Goal: Information Seeking & Learning: Learn about a topic

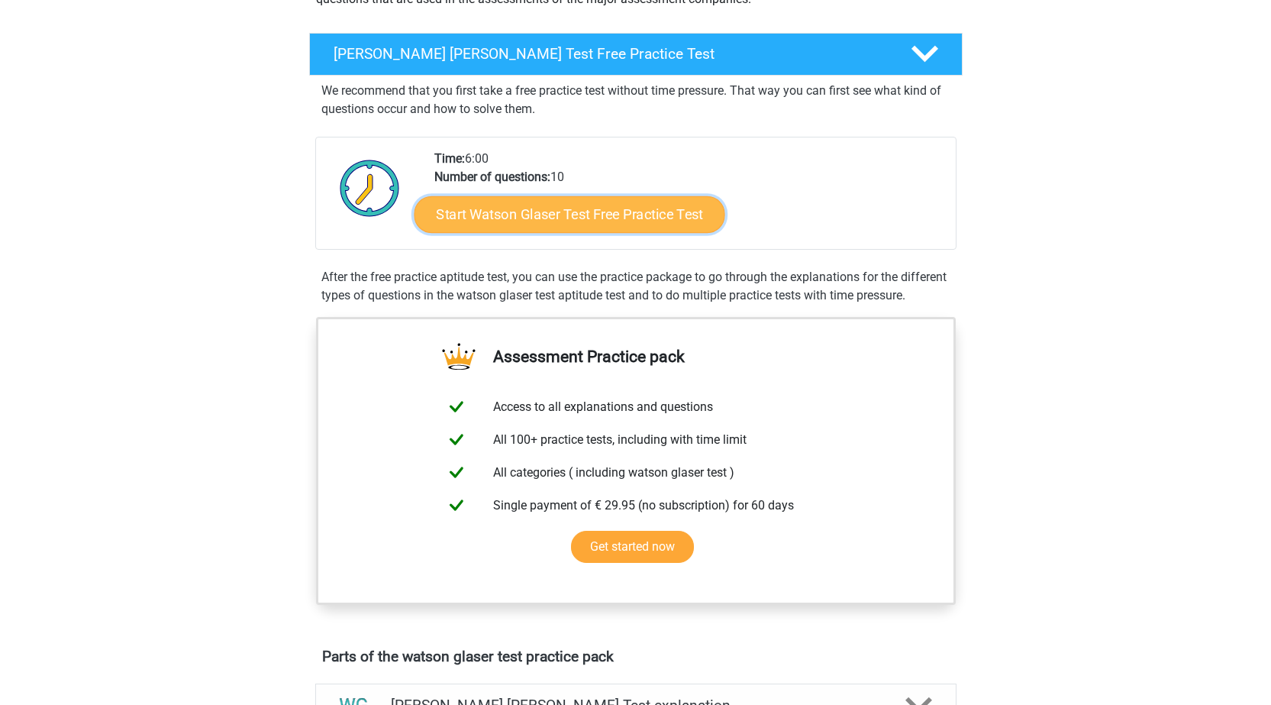
scroll to position [305, 0]
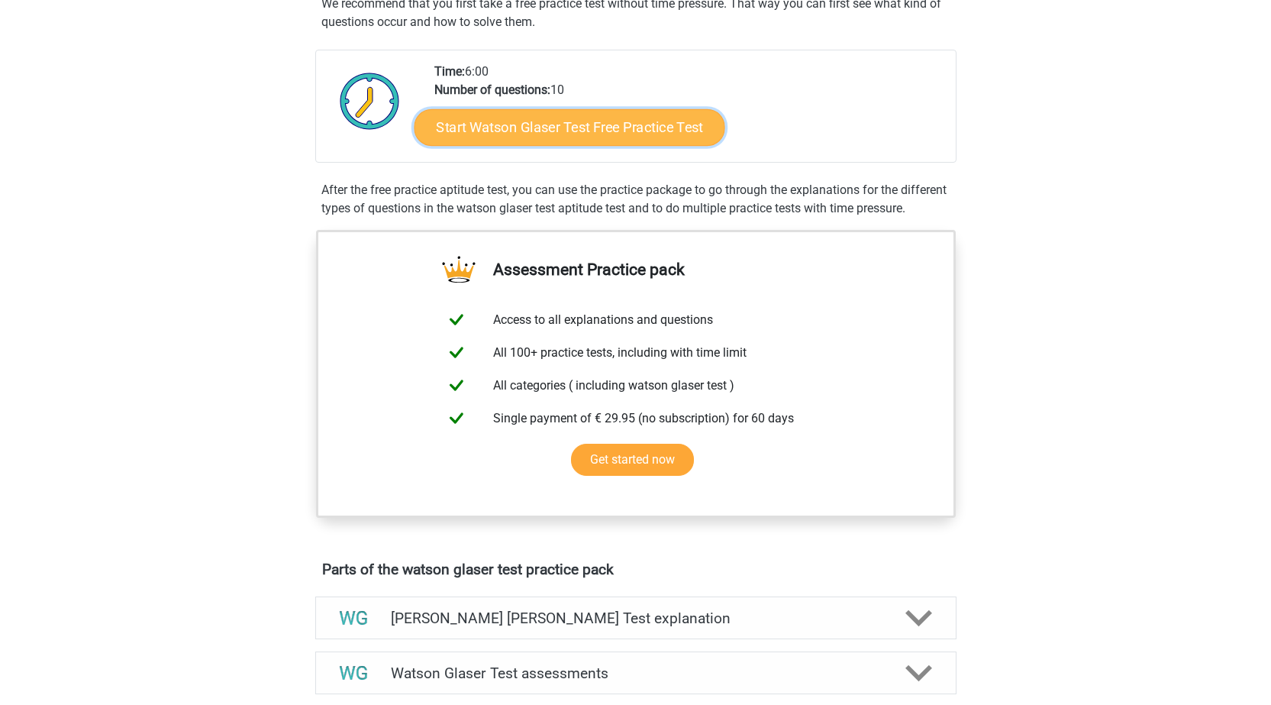
click at [595, 134] on link "Start Watson Glaser Test Free Practice Test" at bounding box center [569, 127] width 311 height 37
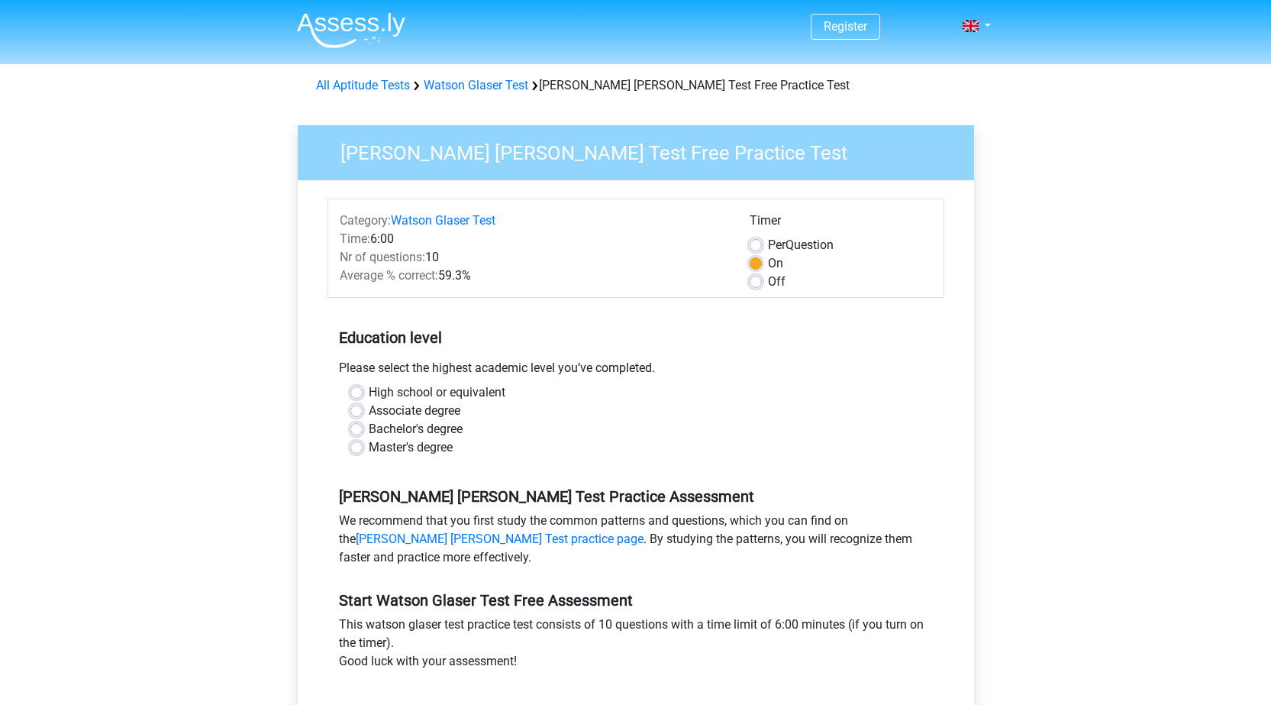
click at [768, 285] on label "Off" at bounding box center [777, 282] width 18 height 18
click at [754, 285] on input "Off" at bounding box center [756, 280] width 12 height 15
radio input "true"
click at [366, 449] on div "Master's degree" at bounding box center [635, 447] width 571 height 18
click at [365, 431] on div "Bachelor's degree" at bounding box center [635, 429] width 571 height 18
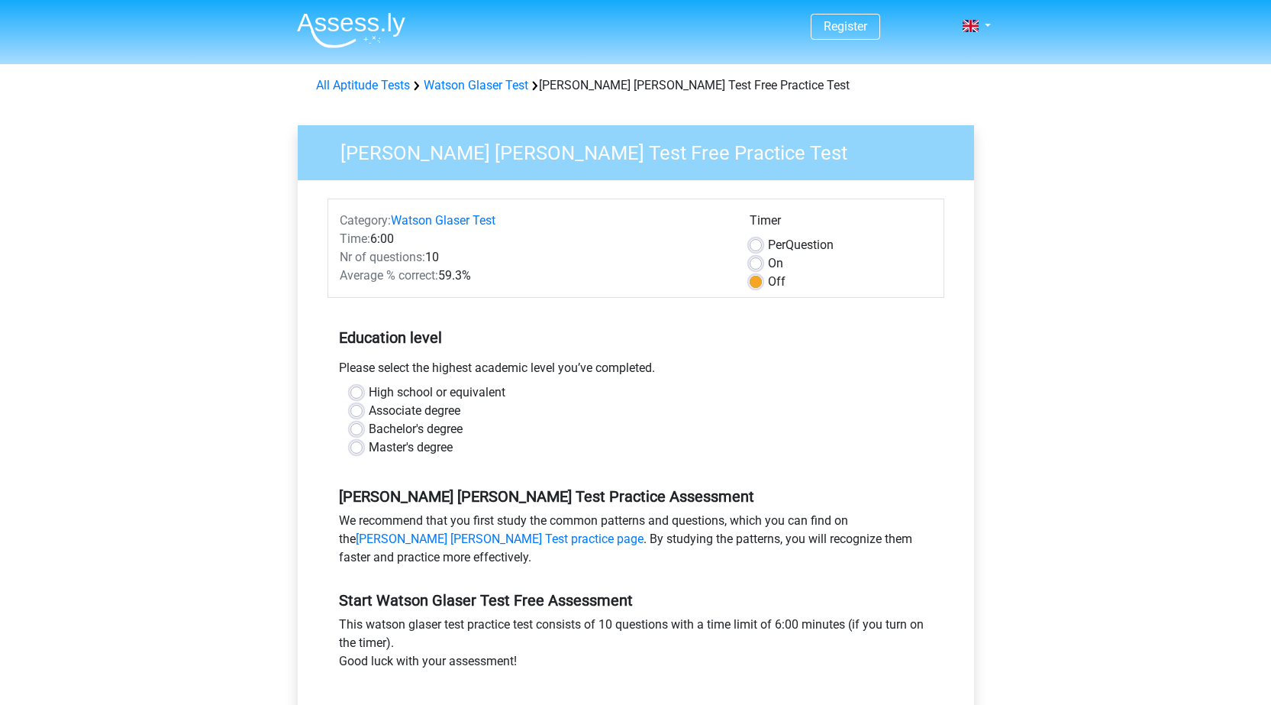
click at [369, 443] on label "Master's degree" at bounding box center [411, 447] width 84 height 18
click at [355, 443] on input "Master's degree" at bounding box center [356, 445] width 12 height 15
radio input "true"
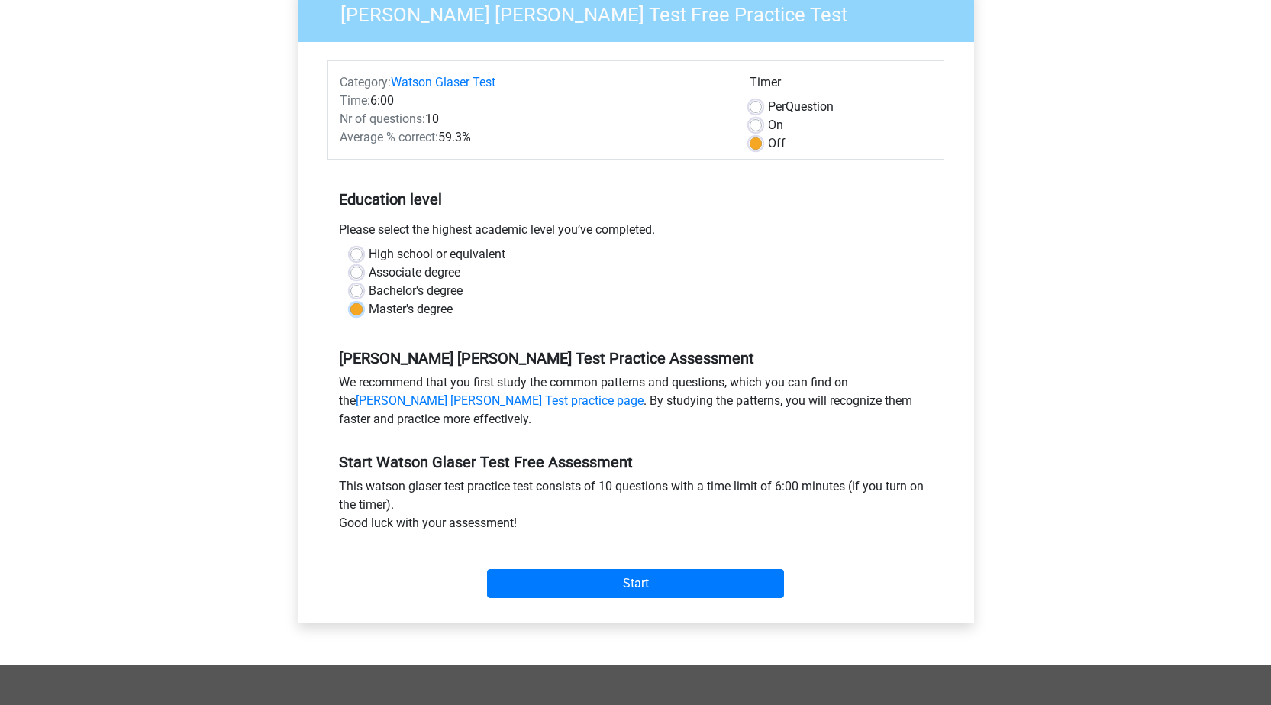
scroll to position [305, 0]
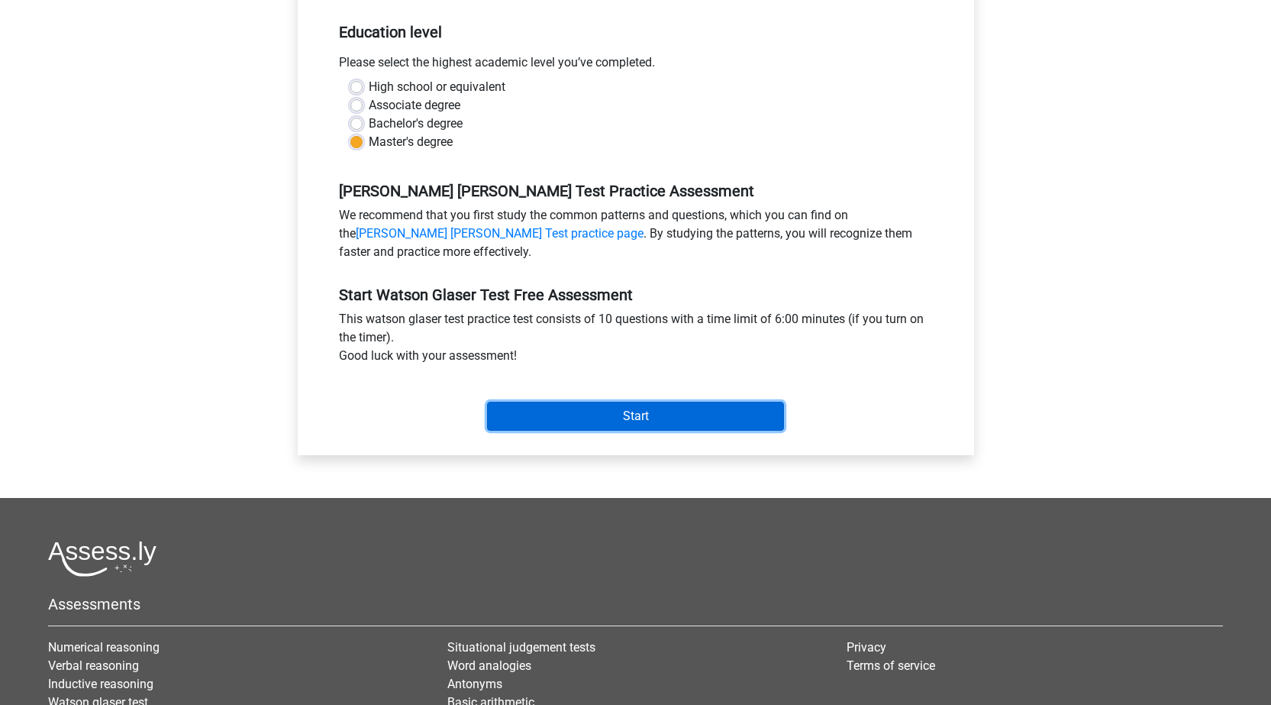
click at [567, 412] on input "Start" at bounding box center [635, 416] width 297 height 29
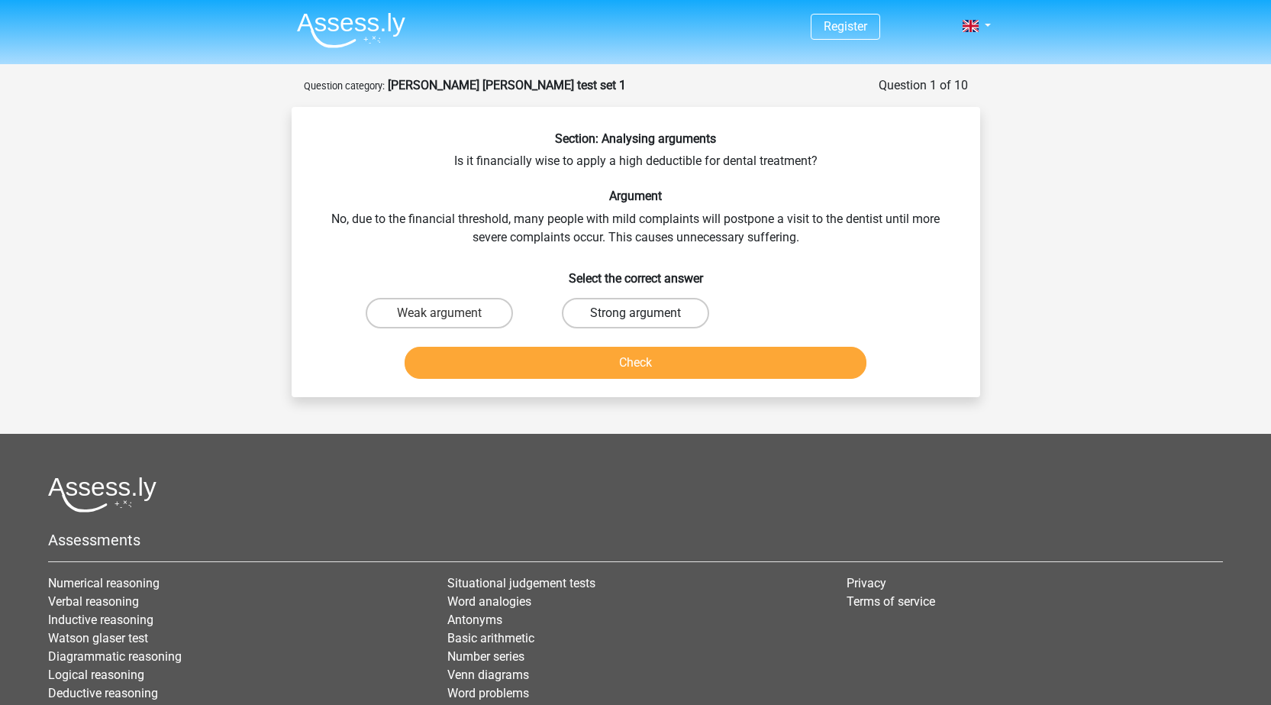
click at [612, 319] on label "Strong argument" at bounding box center [635, 313] width 147 height 31
click at [635, 319] on input "Strong argument" at bounding box center [640, 318] width 10 height 10
radio input "true"
click at [611, 365] on button "Check" at bounding box center [636, 363] width 462 height 32
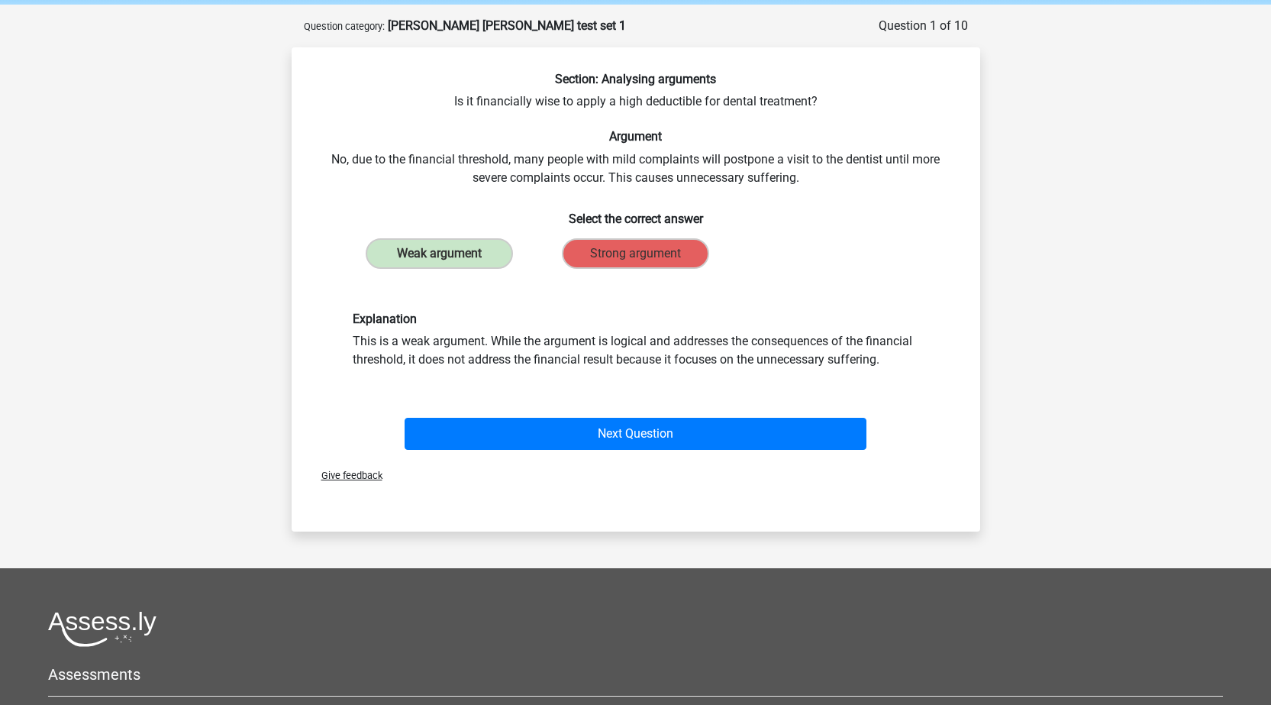
scroll to position [153, 0]
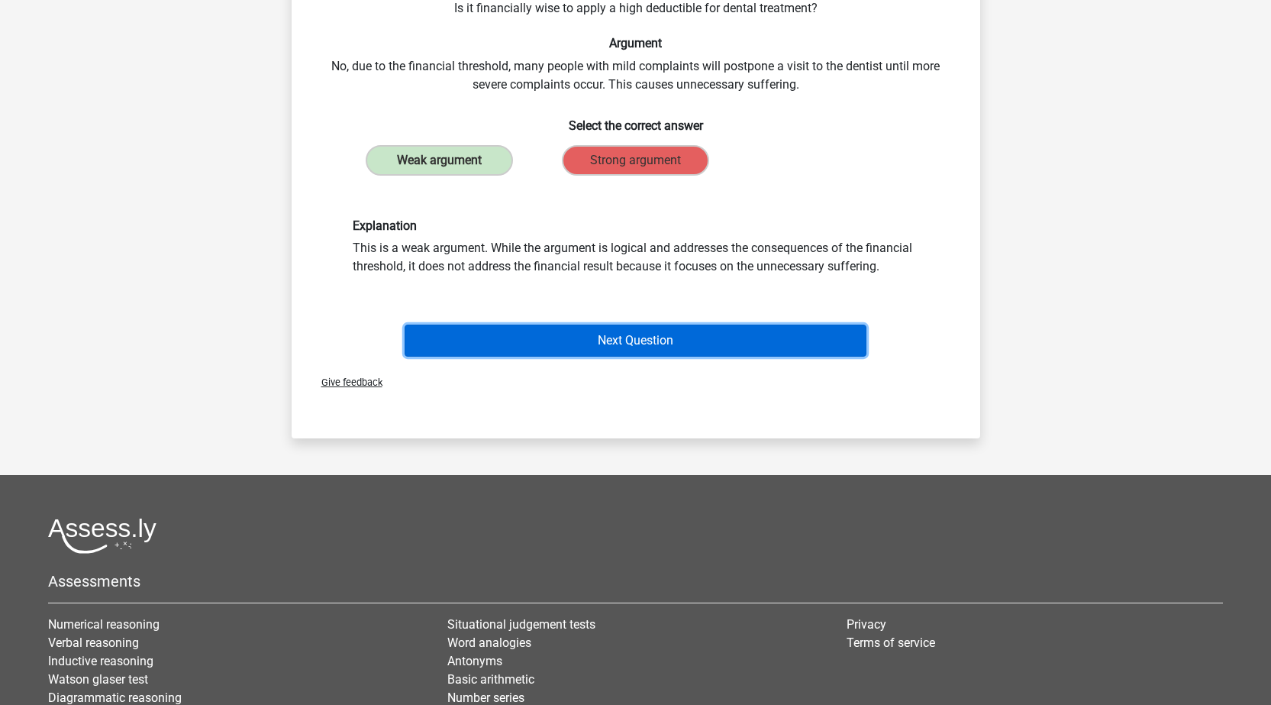
click at [650, 353] on button "Next Question" at bounding box center [636, 340] width 462 height 32
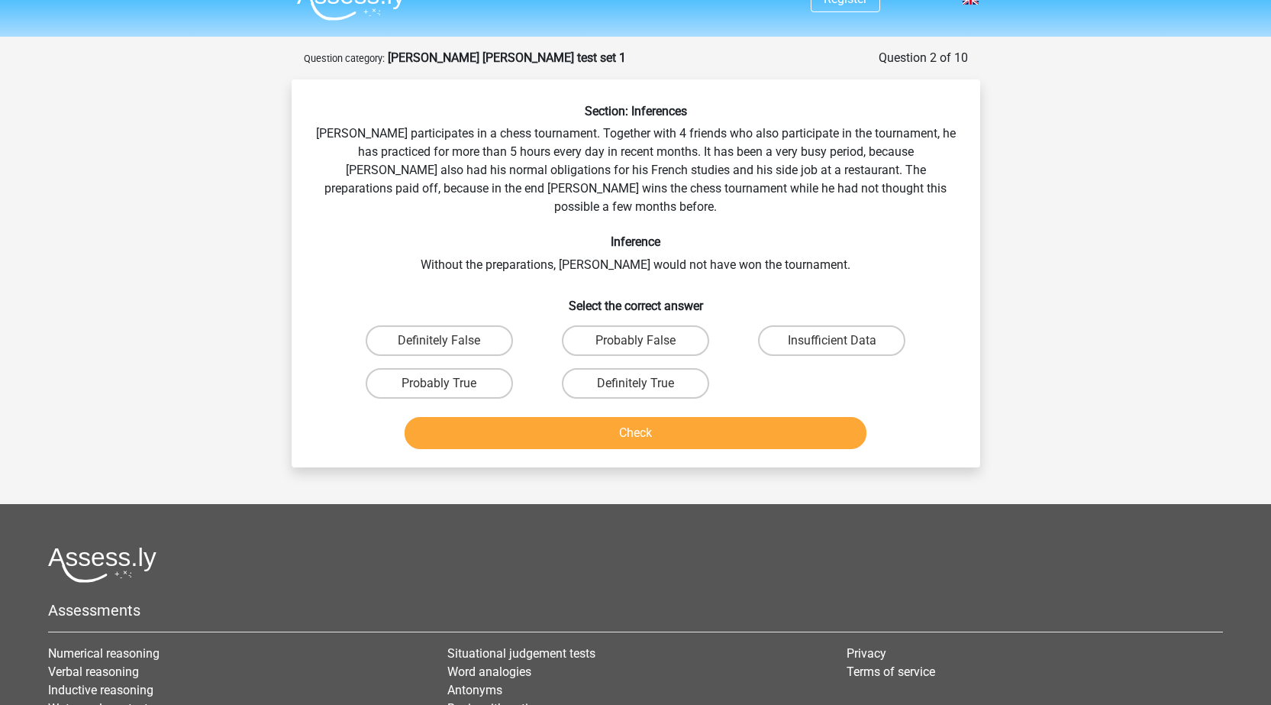
scroll to position [0, 0]
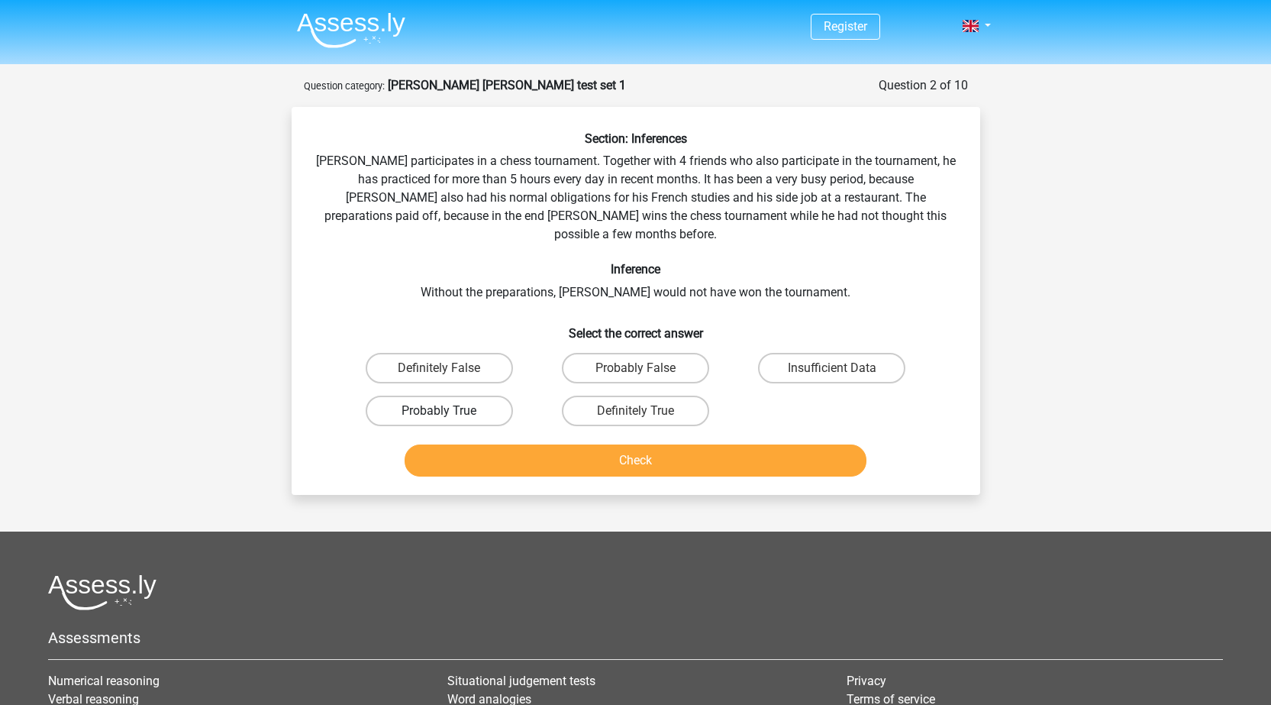
click at [472, 395] on label "Probably True" at bounding box center [439, 410] width 147 height 31
click at [449, 411] on input "Probably True" at bounding box center [444, 416] width 10 height 10
radio input "true"
click at [565, 432] on div "Check" at bounding box center [636, 457] width 640 height 50
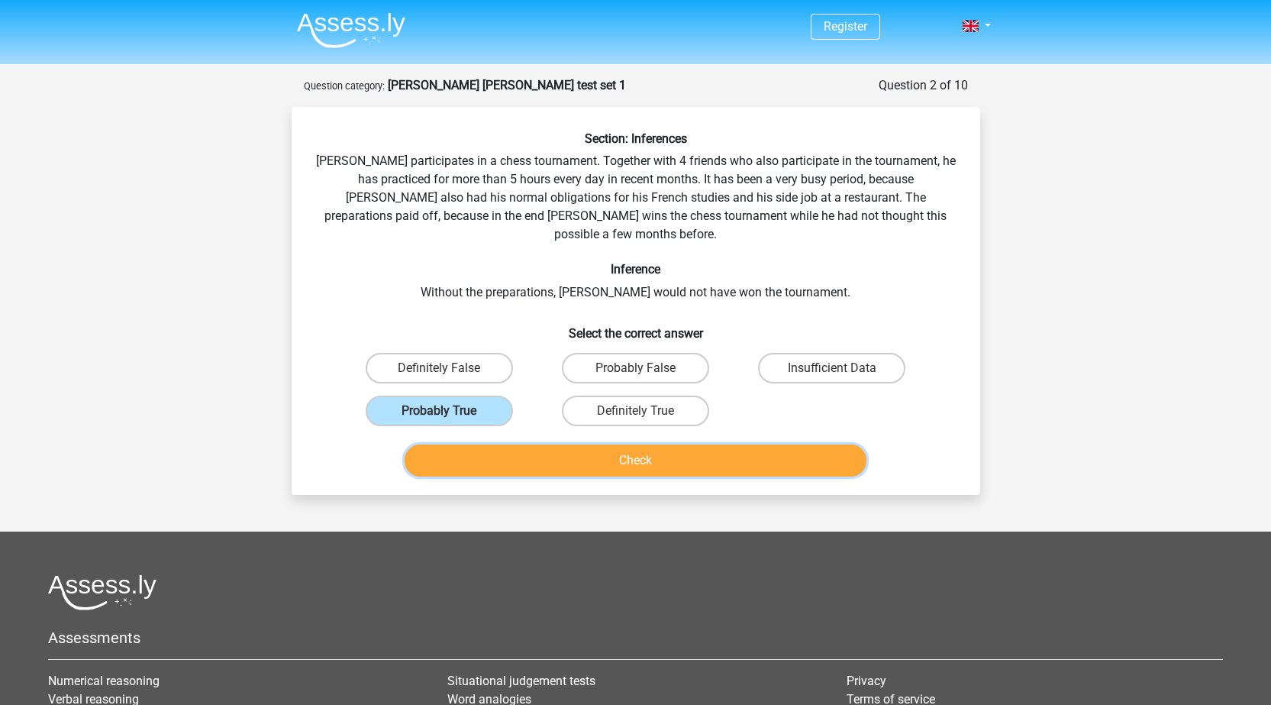
click at [565, 444] on button "Check" at bounding box center [636, 460] width 462 height 32
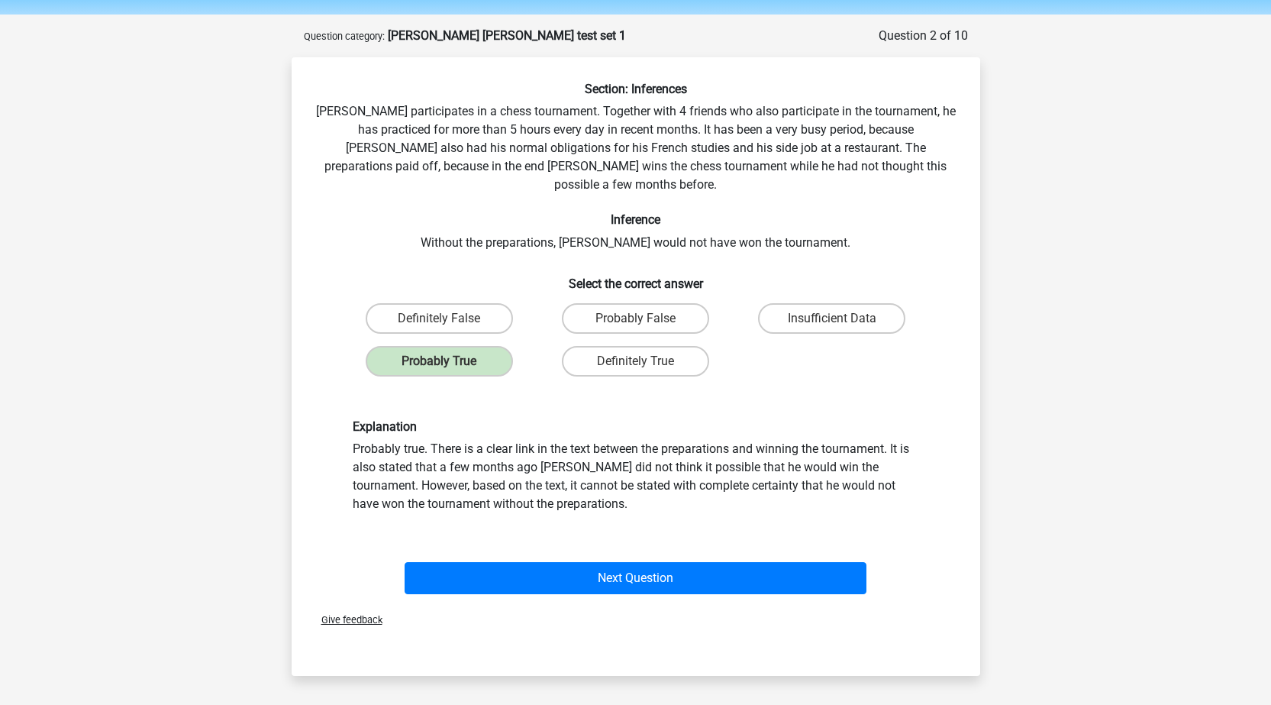
scroll to position [76, 0]
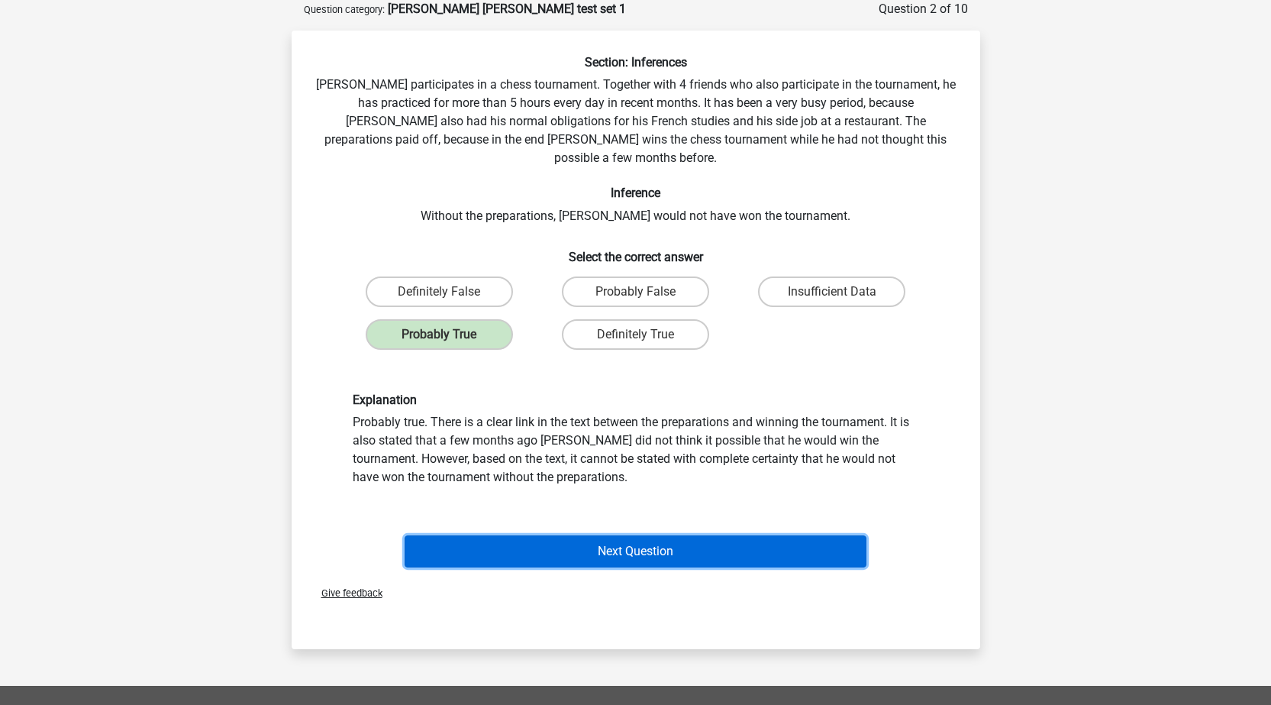
click at [605, 535] on button "Next Question" at bounding box center [636, 551] width 462 height 32
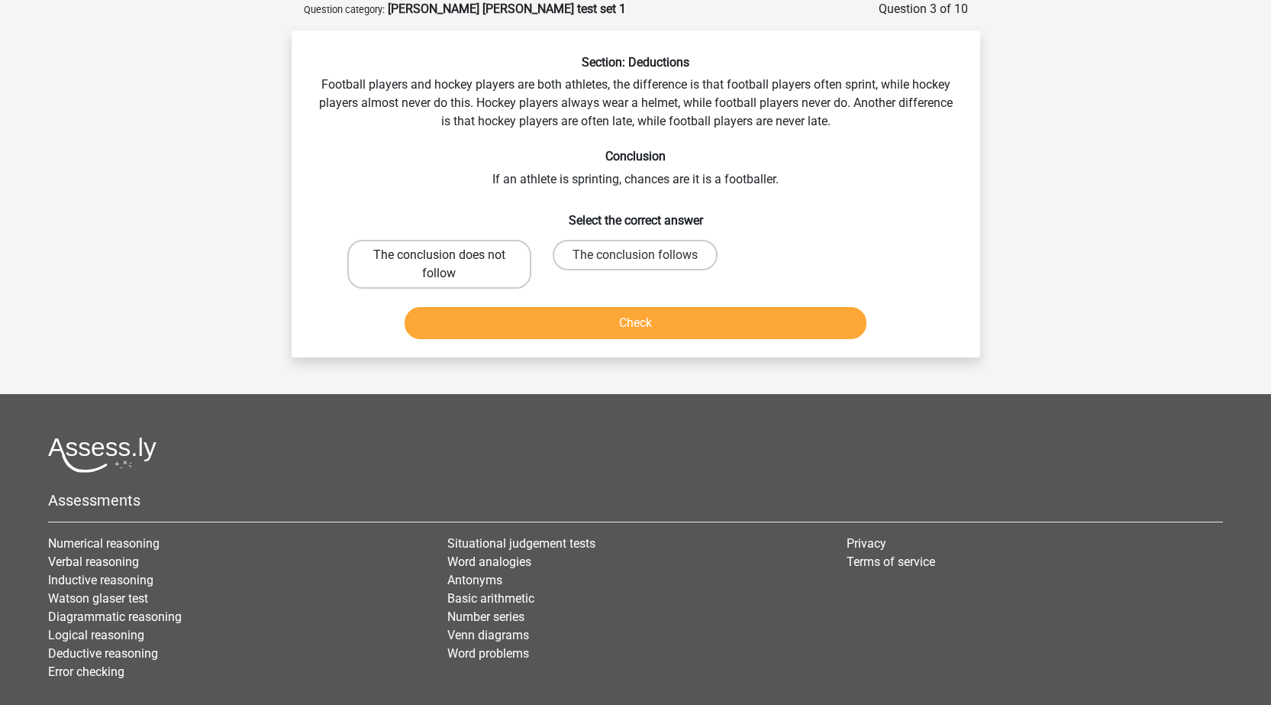
click at [441, 266] on label "The conclusion does not follow" at bounding box center [439, 264] width 184 height 49
click at [441, 265] on input "The conclusion does not follow" at bounding box center [444, 260] width 10 height 10
radio input "true"
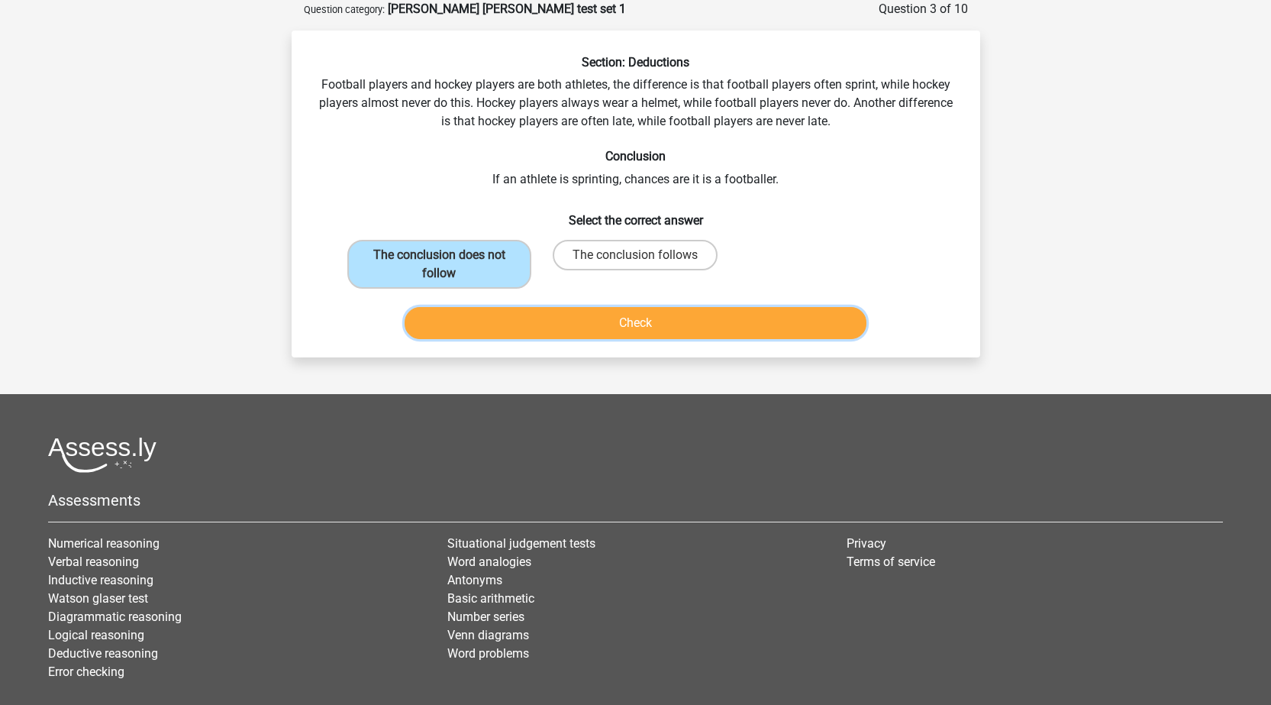
click at [552, 337] on button "Check" at bounding box center [636, 323] width 462 height 32
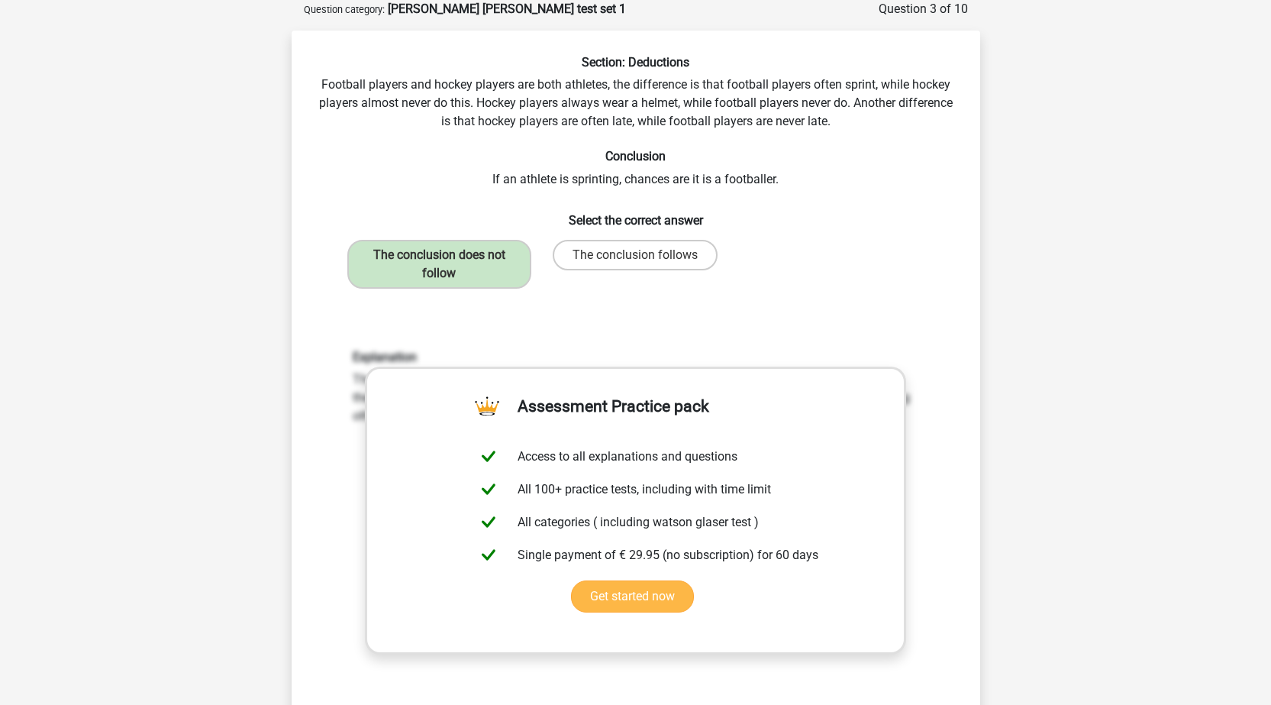
scroll to position [382, 0]
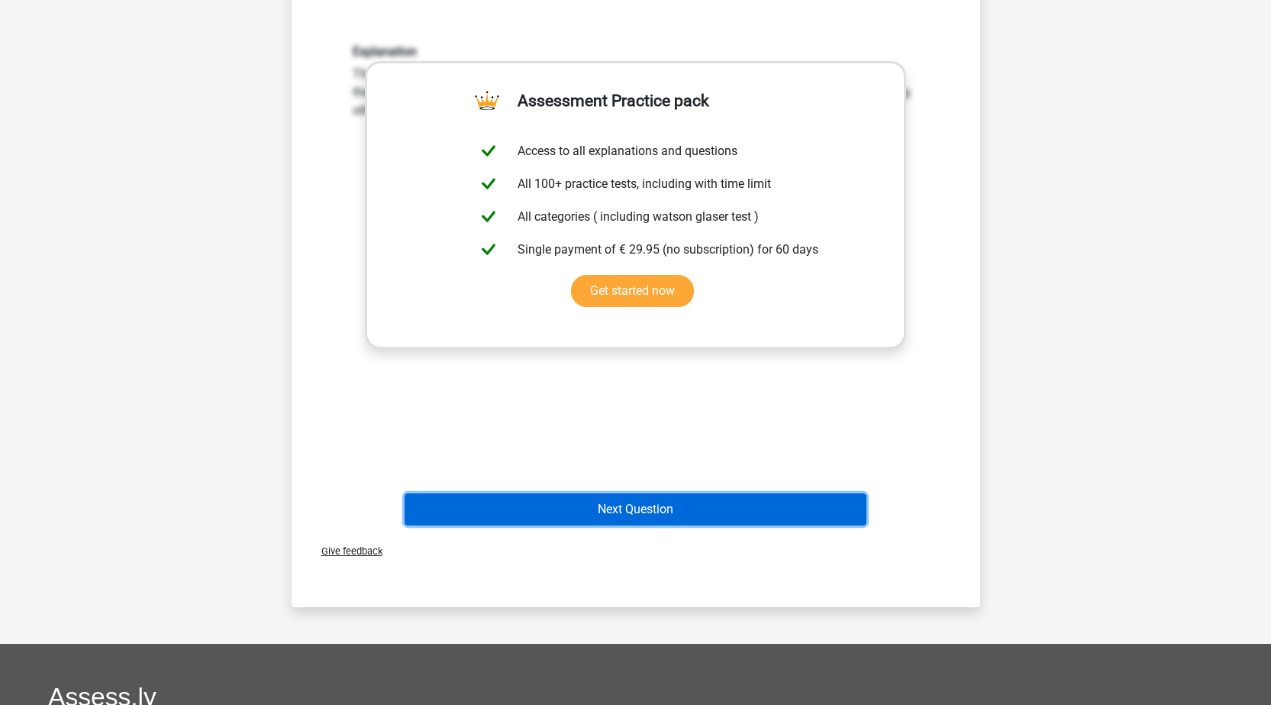
click at [584, 495] on button "Next Question" at bounding box center [636, 509] width 462 height 32
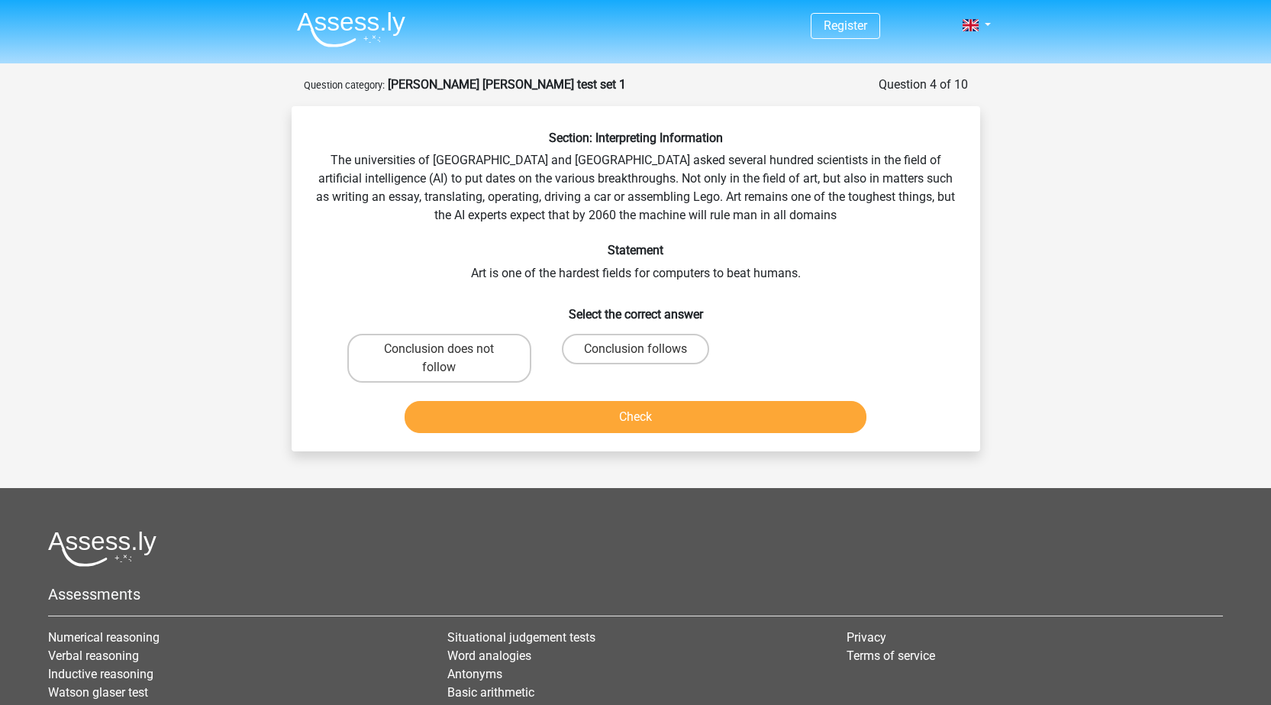
scroll to position [0, 0]
click at [648, 357] on label "Conclusion follows" at bounding box center [635, 349] width 147 height 31
click at [645, 357] on input "Conclusion follows" at bounding box center [640, 355] width 10 height 10
radio input "true"
click at [638, 437] on div "Check" at bounding box center [635, 421] width 589 height 38
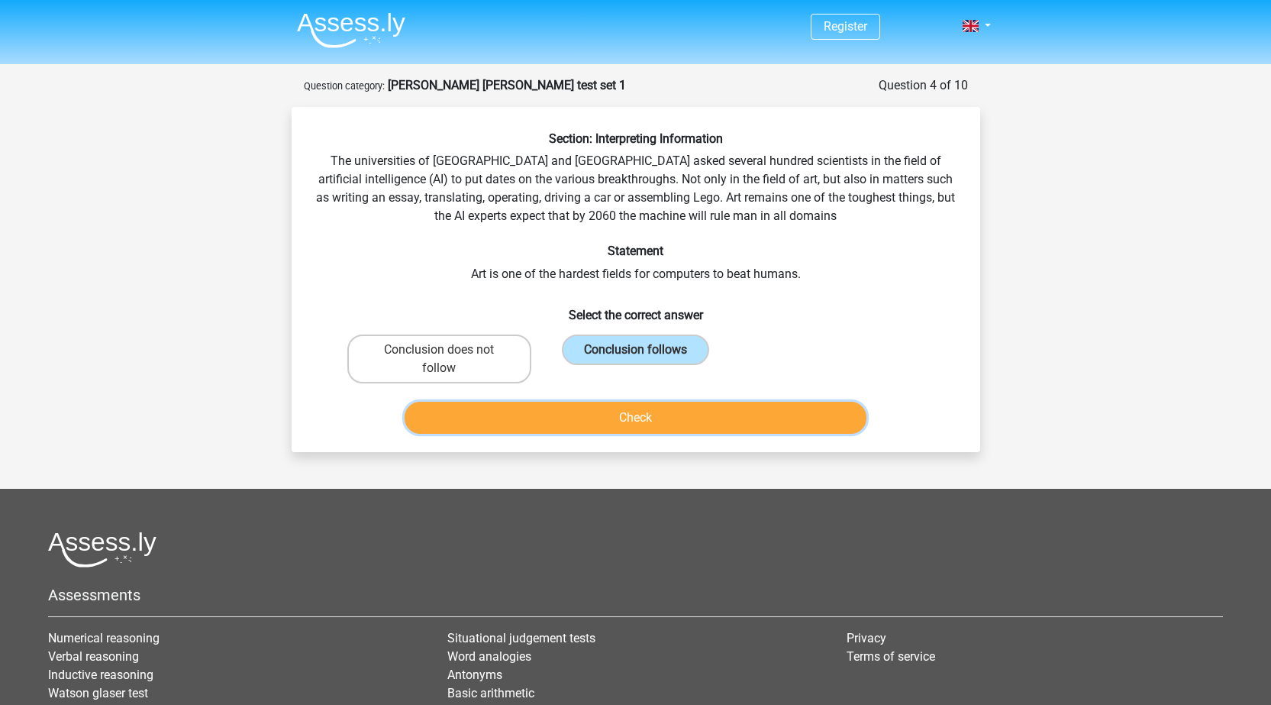
click at [647, 419] on button "Check" at bounding box center [636, 418] width 462 height 32
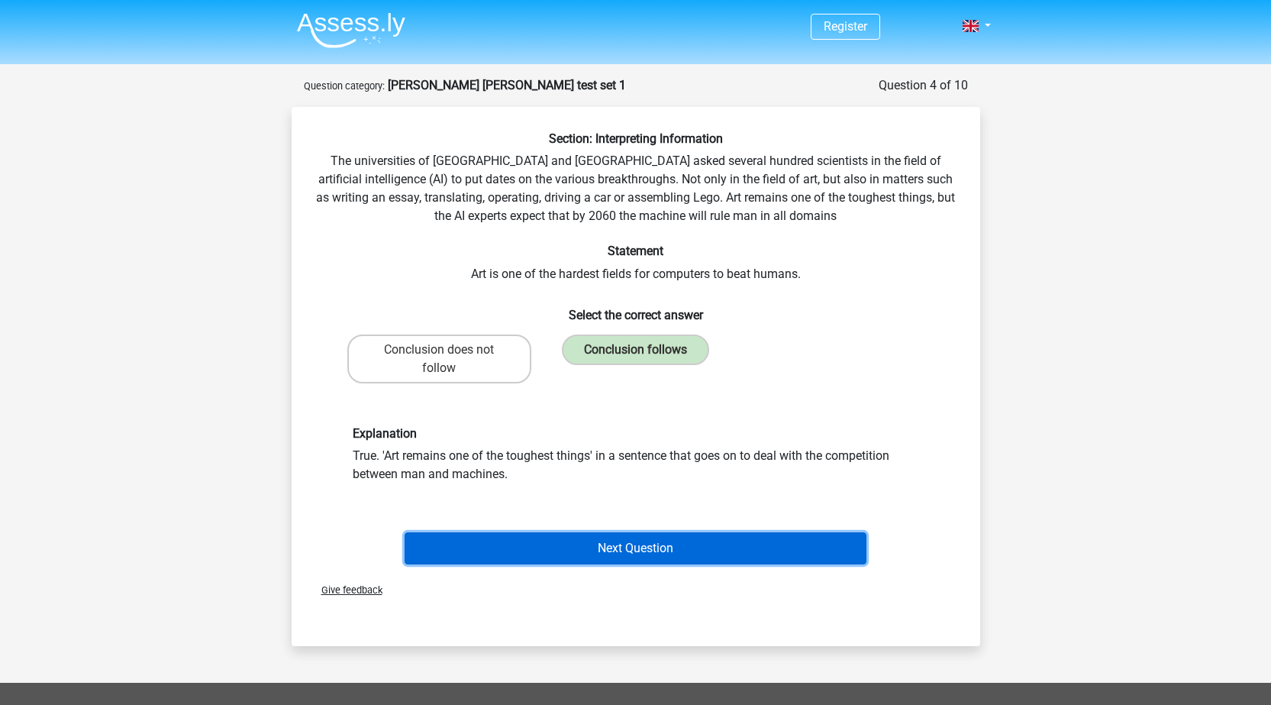
click at [564, 545] on button "Next Question" at bounding box center [636, 548] width 462 height 32
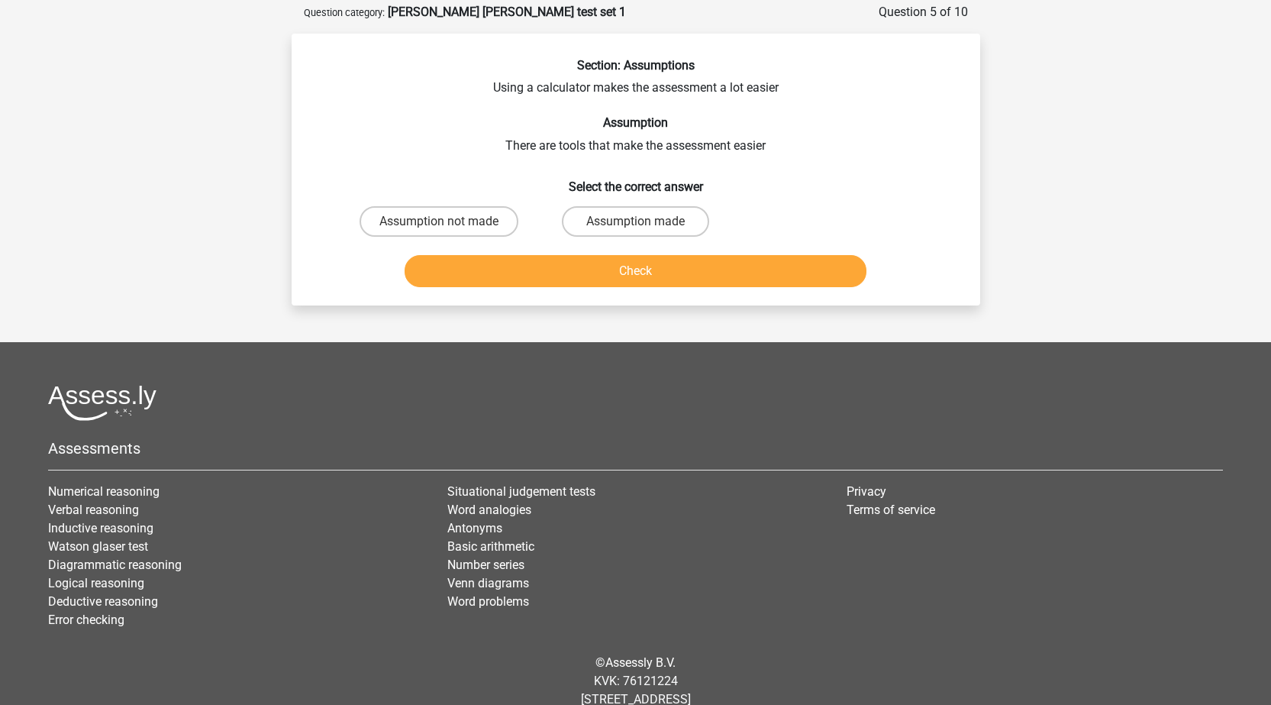
scroll to position [76, 0]
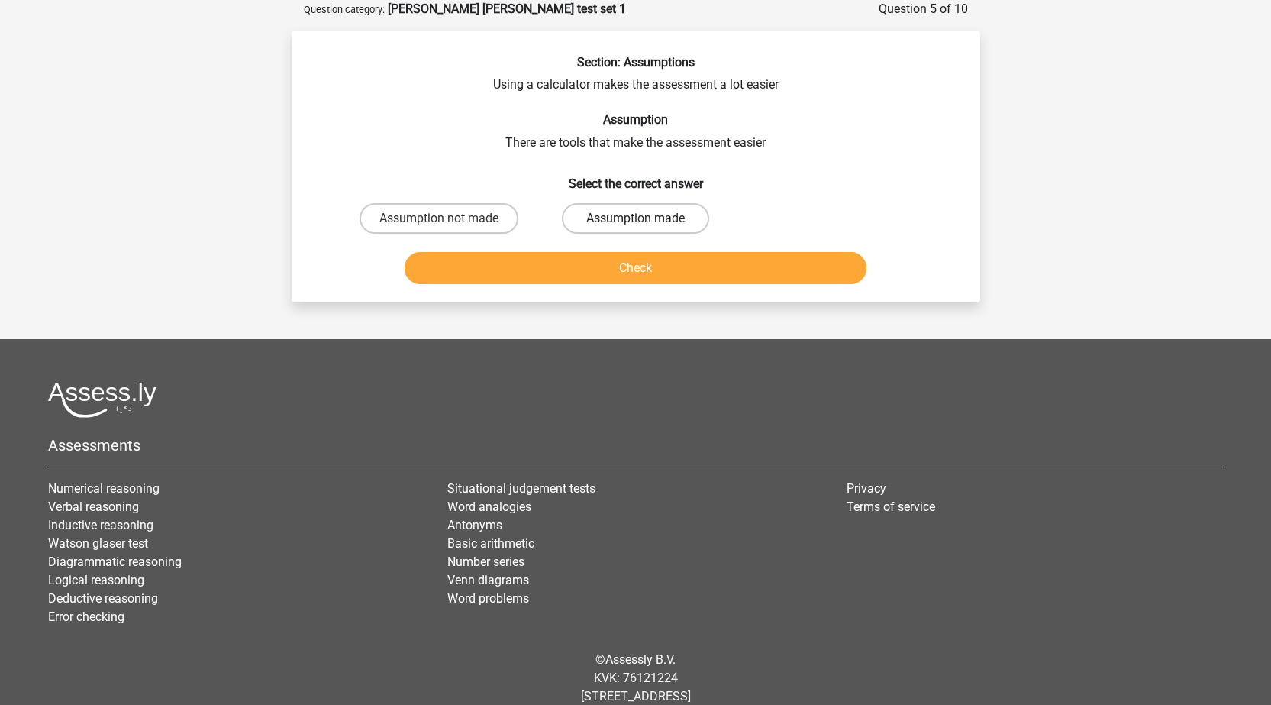
click at [621, 215] on label "Assumption made" at bounding box center [635, 218] width 147 height 31
click at [635, 218] on input "Assumption made" at bounding box center [640, 223] width 10 height 10
radio input "true"
click at [621, 260] on button "Check" at bounding box center [636, 268] width 462 height 32
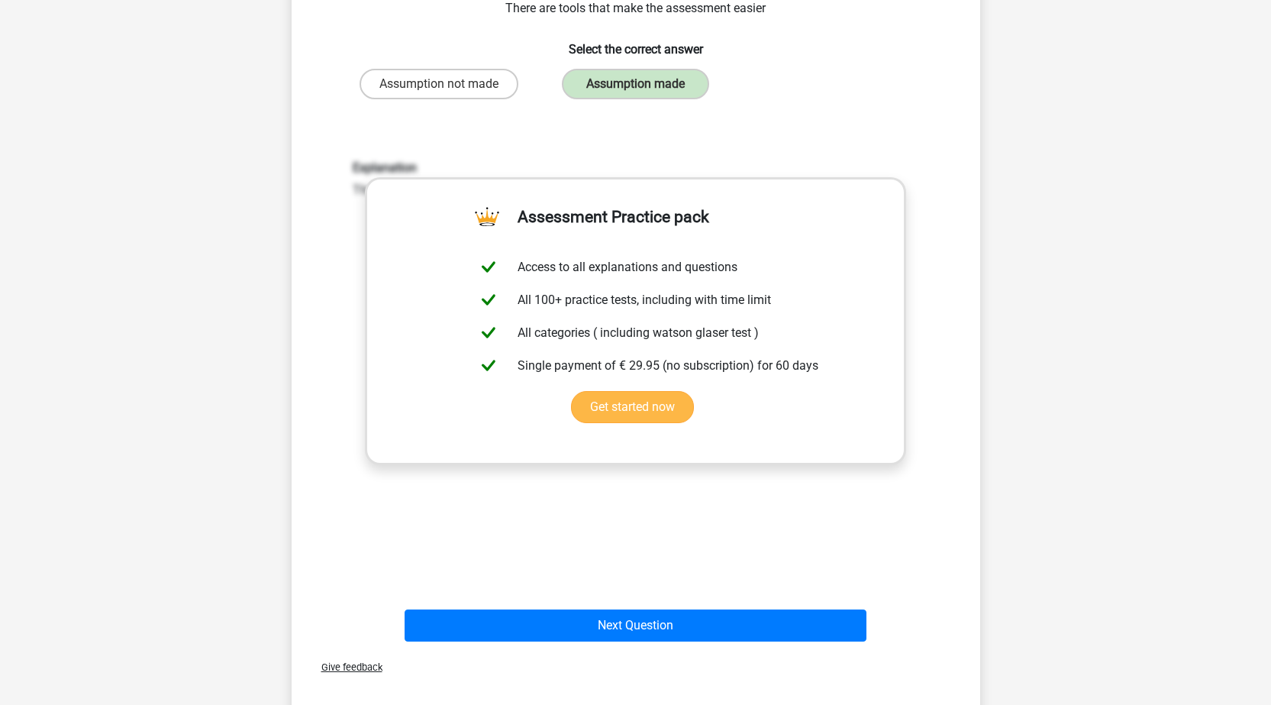
scroll to position [229, 0]
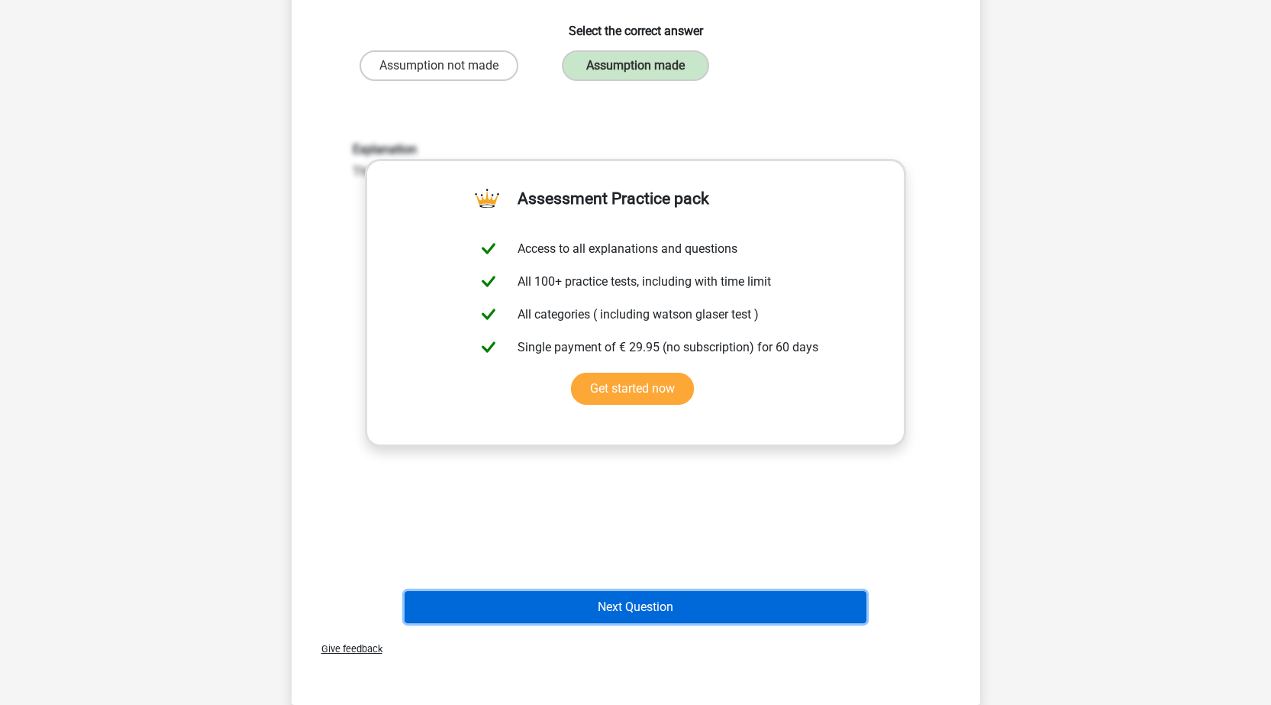
click at [550, 602] on button "Next Question" at bounding box center [636, 607] width 462 height 32
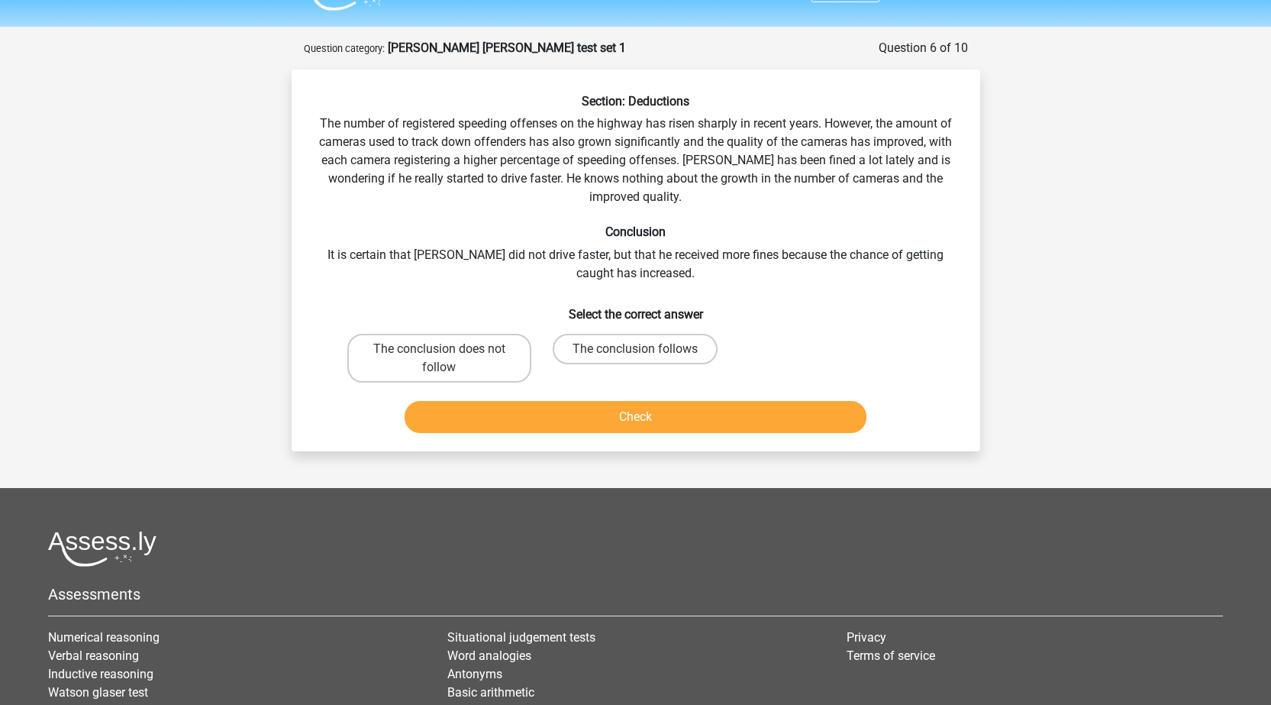
scroll to position [0, 0]
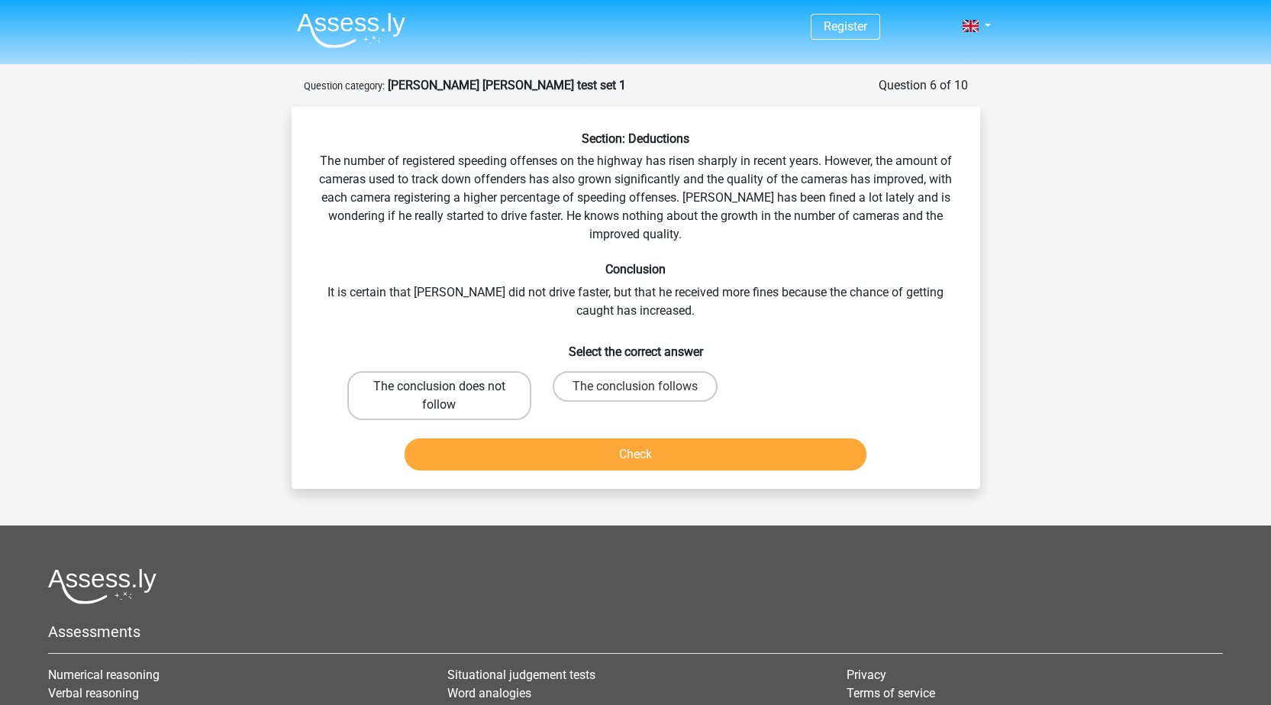
click at [379, 396] on label "The conclusion does not follow" at bounding box center [439, 395] width 184 height 49
click at [439, 396] on input "The conclusion does not follow" at bounding box center [444, 391] width 10 height 10
radio input "true"
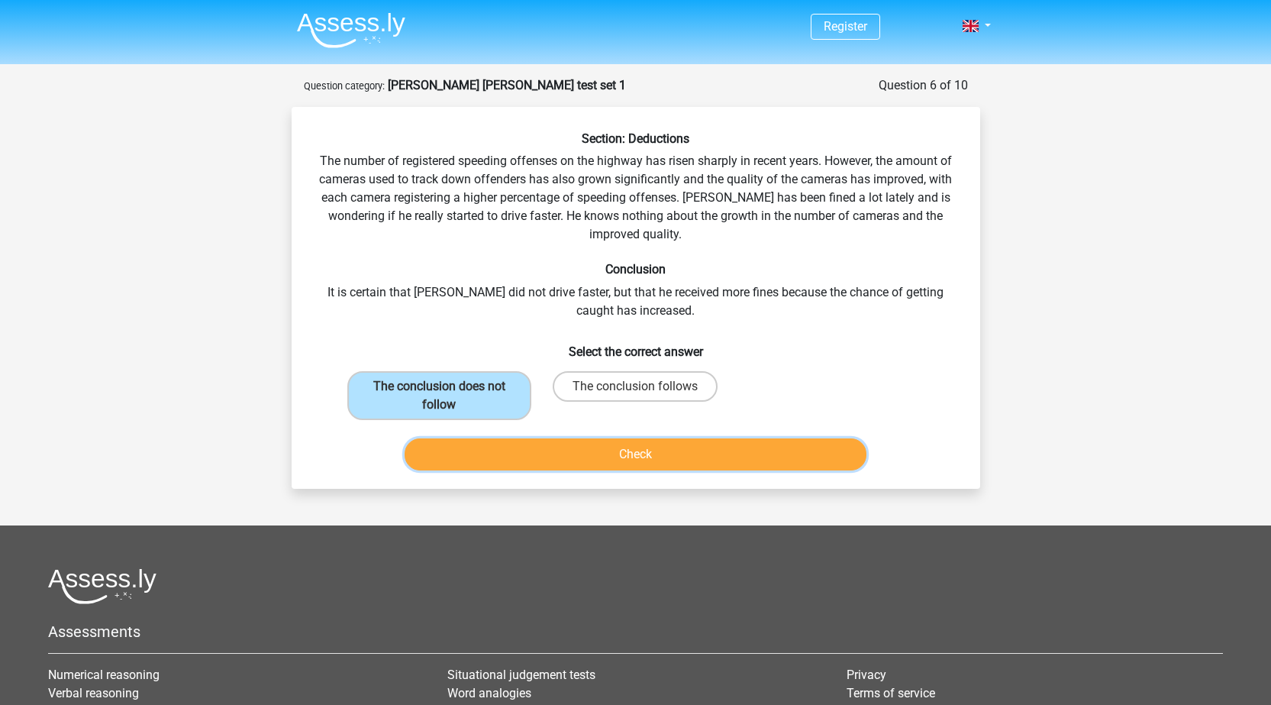
click at [515, 447] on button "Check" at bounding box center [636, 454] width 462 height 32
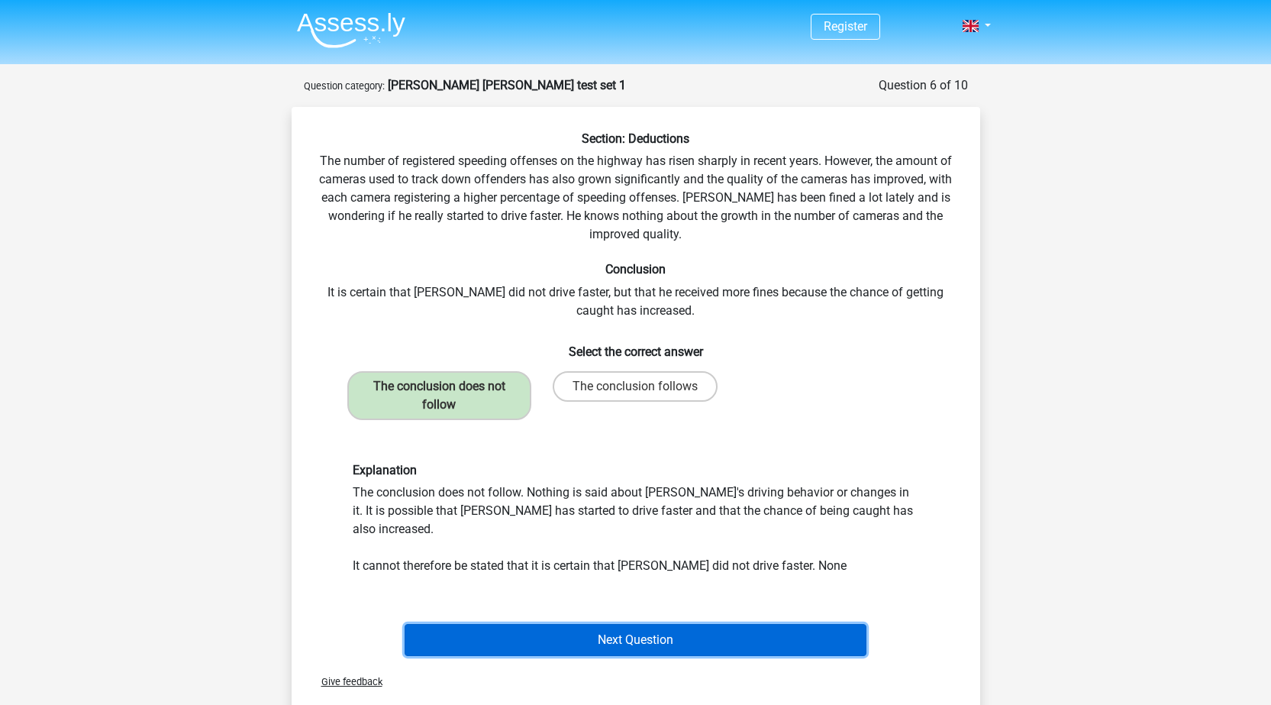
click at [640, 628] on button "Next Question" at bounding box center [636, 640] width 462 height 32
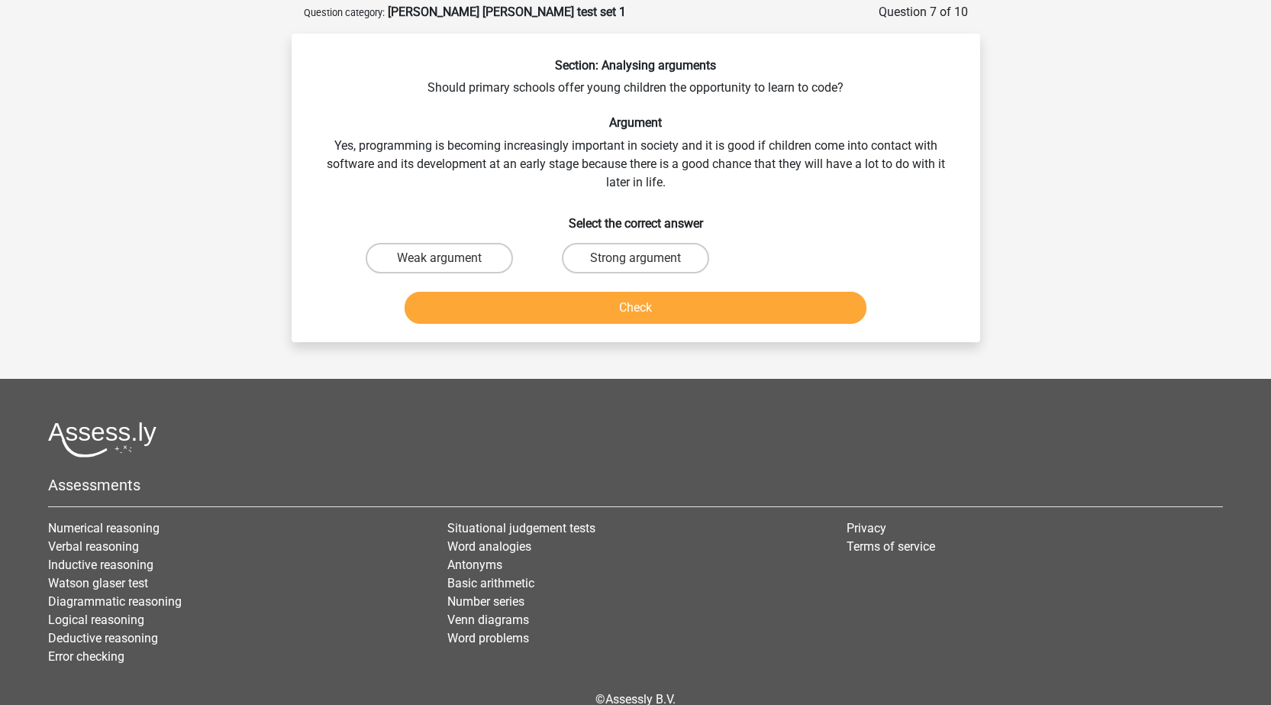
scroll to position [76, 0]
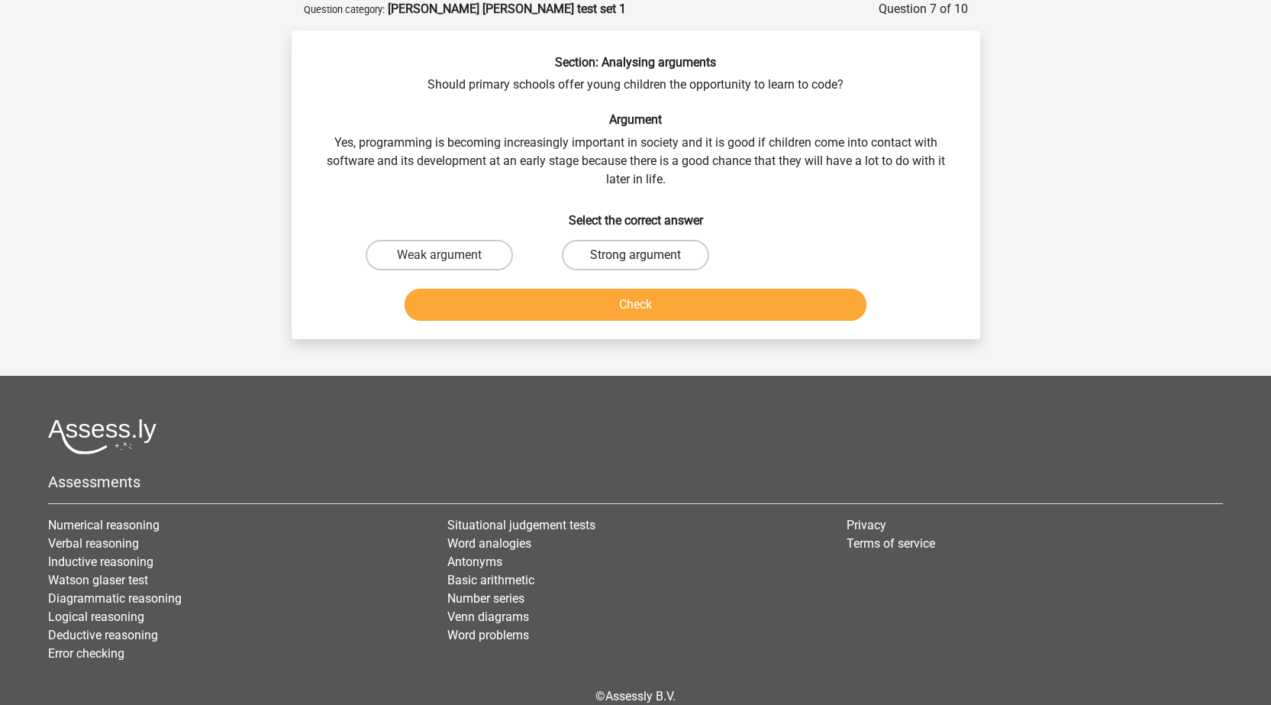
click at [641, 244] on label "Strong argument" at bounding box center [635, 255] width 147 height 31
click at [641, 255] on input "Strong argument" at bounding box center [640, 260] width 10 height 10
radio input "true"
click at [559, 305] on button "Check" at bounding box center [636, 305] width 462 height 32
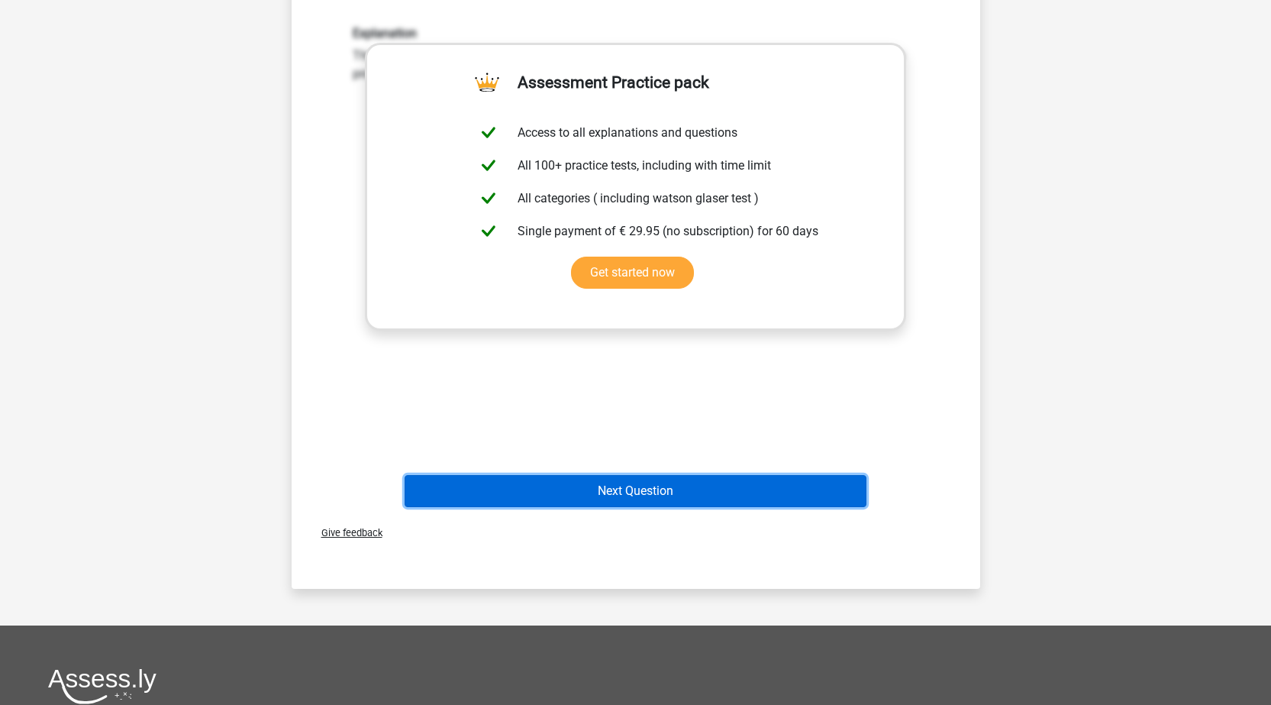
click at [550, 484] on button "Next Question" at bounding box center [636, 491] width 462 height 32
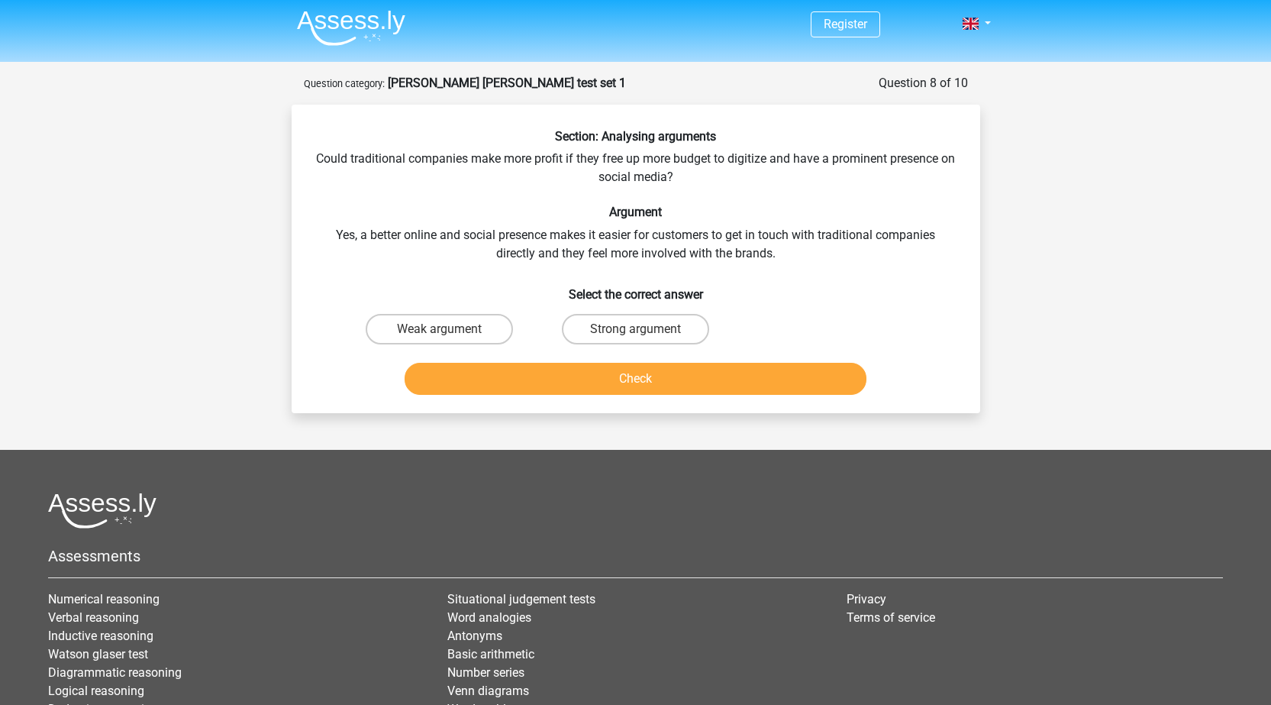
scroll to position [0, 0]
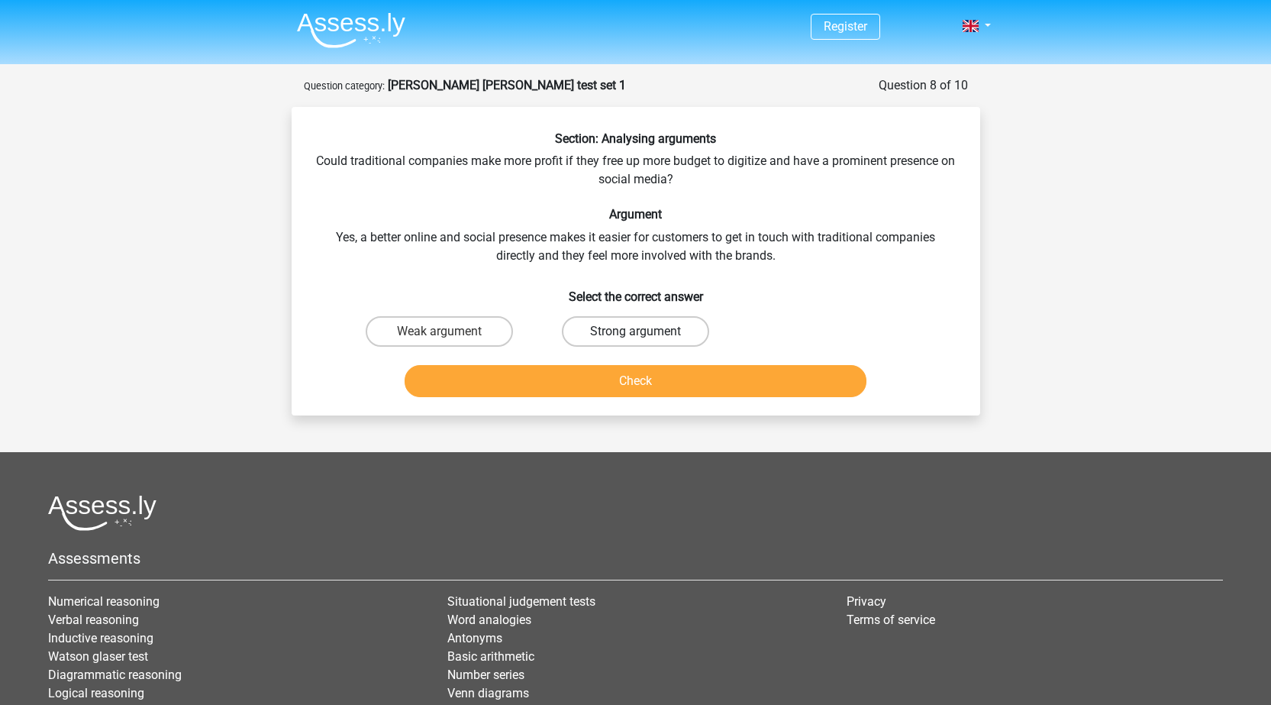
click at [618, 334] on label "Strong argument" at bounding box center [635, 331] width 147 height 31
click at [635, 334] on input "Strong argument" at bounding box center [640, 336] width 10 height 10
radio input "true"
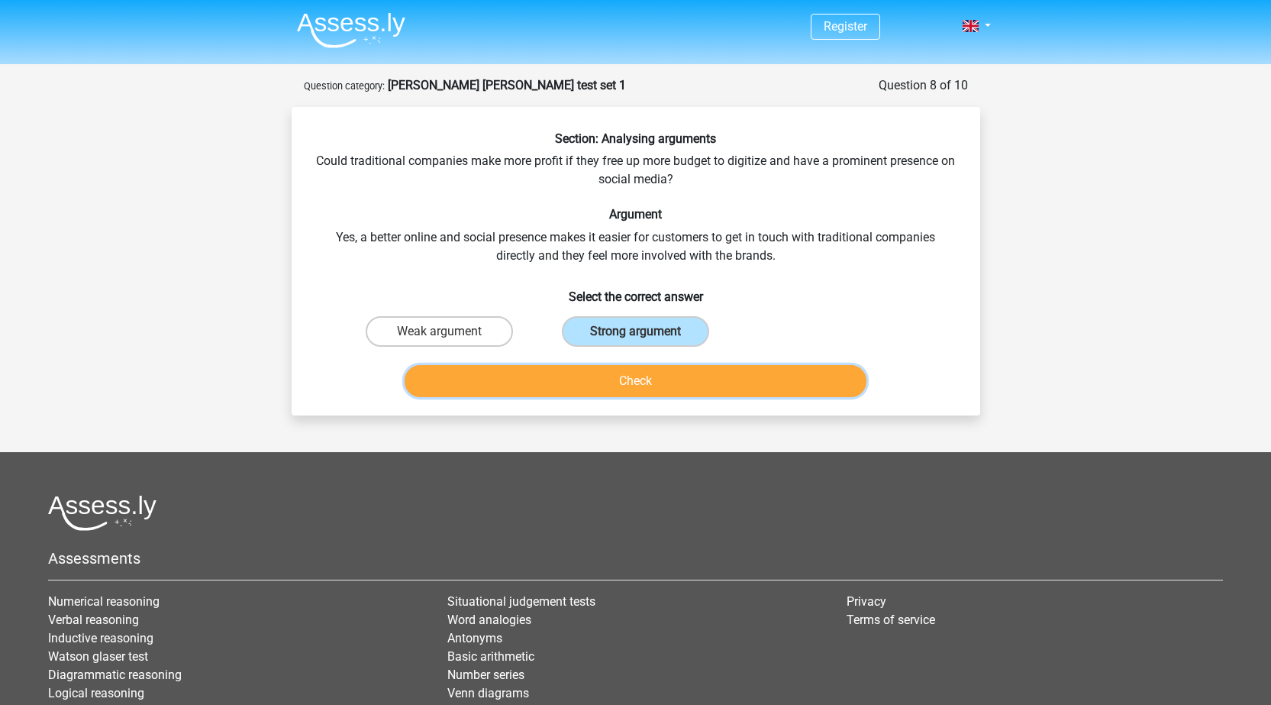
click at [596, 383] on button "Check" at bounding box center [636, 381] width 462 height 32
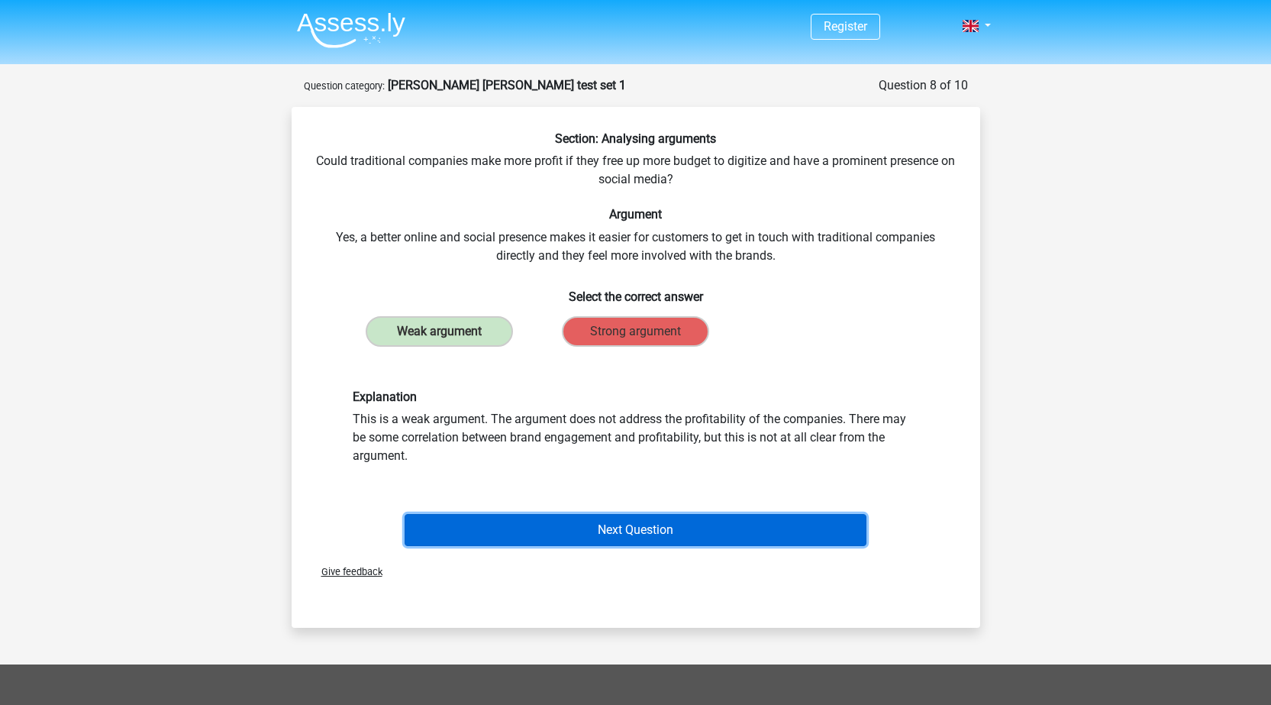
click at [632, 525] on button "Next Question" at bounding box center [636, 530] width 462 height 32
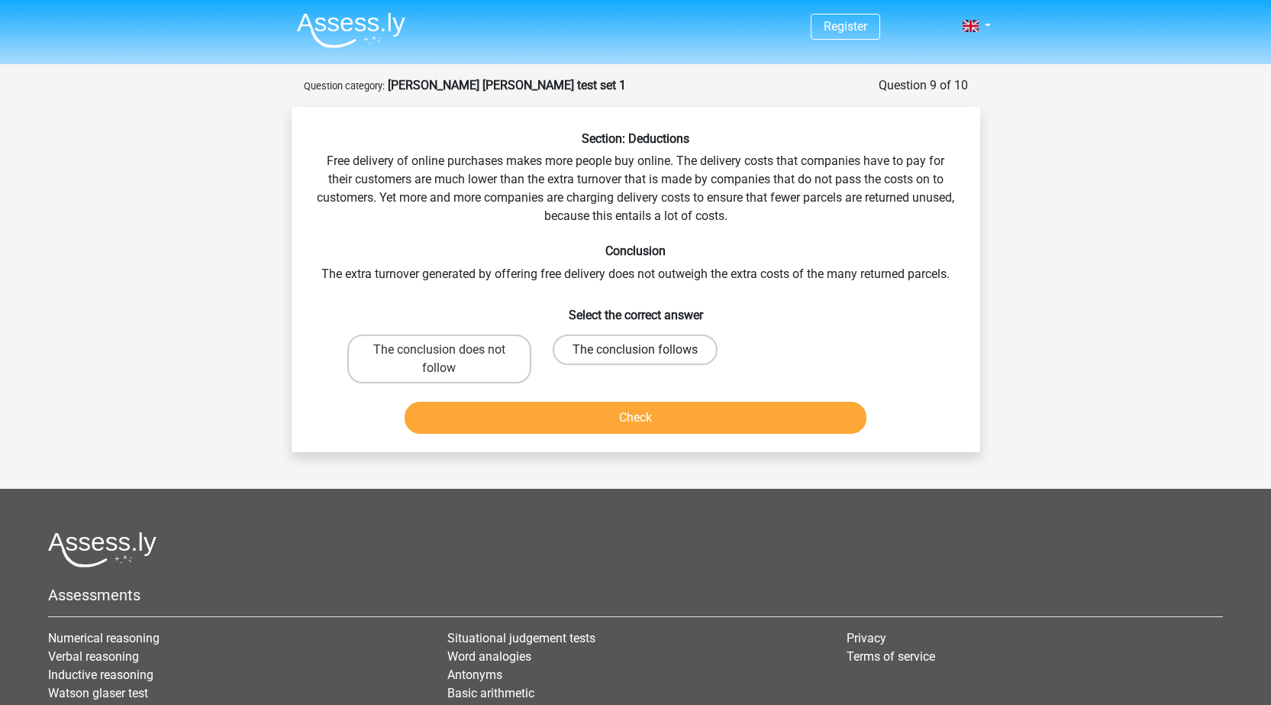
click at [618, 364] on label "The conclusion follows" at bounding box center [635, 349] width 165 height 31
click at [635, 360] on input "The conclusion follows" at bounding box center [640, 355] width 10 height 10
radio input "true"
click at [605, 412] on button "Check" at bounding box center [636, 418] width 462 height 32
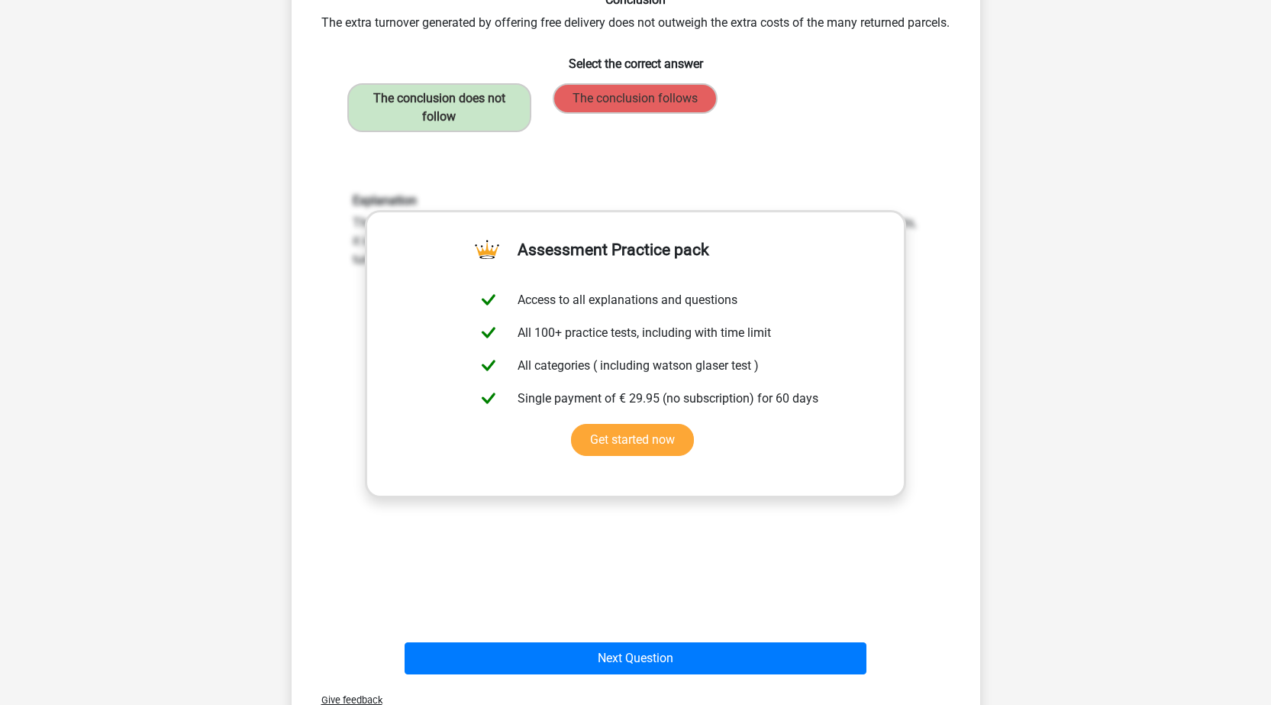
scroll to position [382, 0]
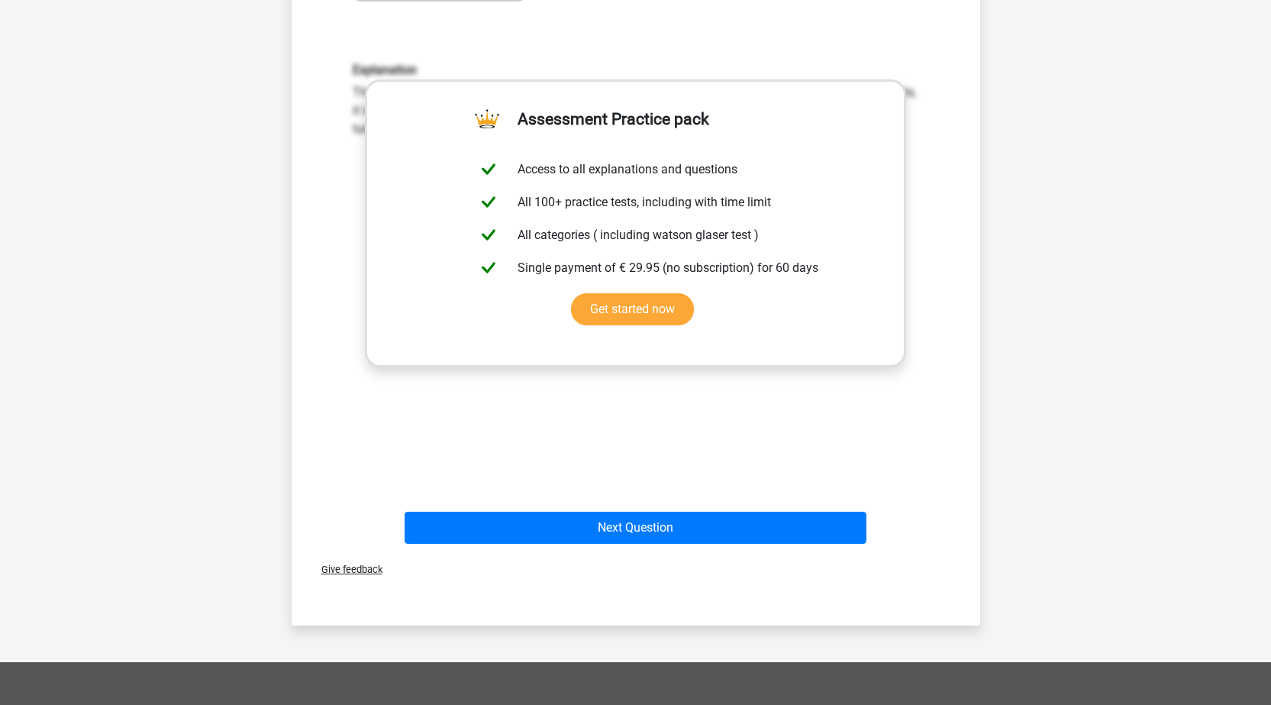
click at [561, 550] on div "Give feedback" at bounding box center [636, 569] width 676 height 39
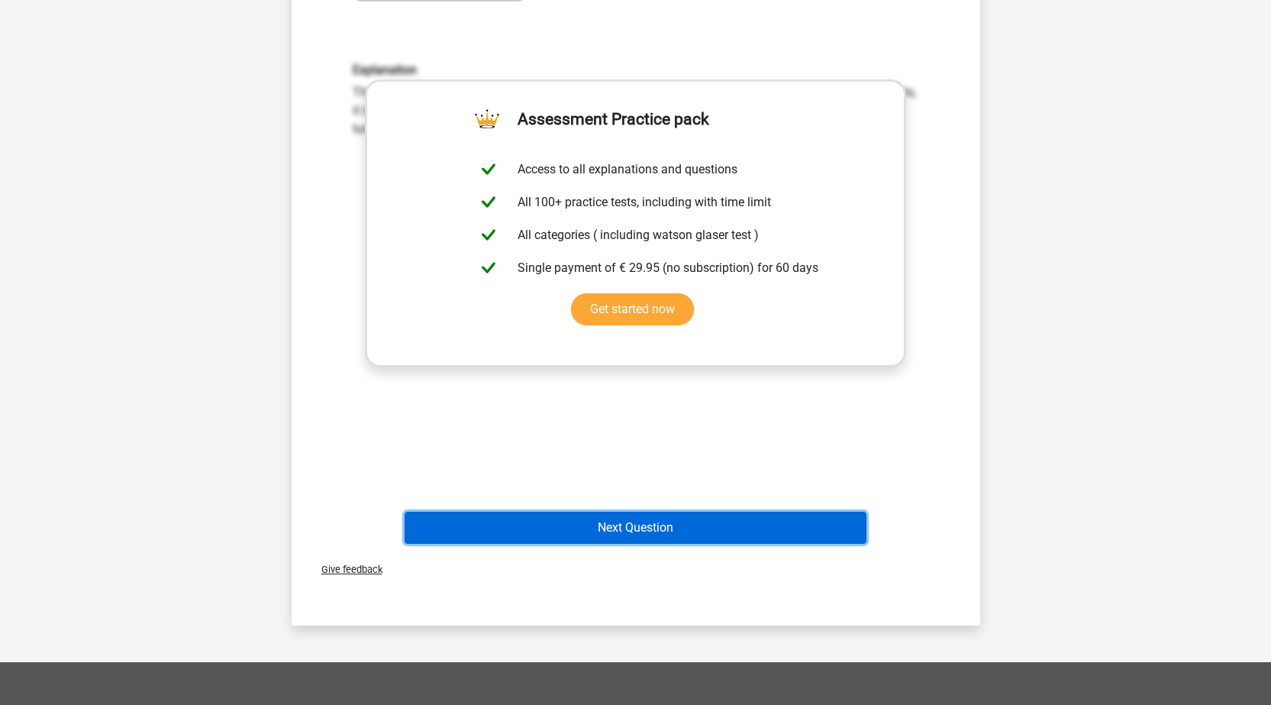
click at [591, 528] on button "Next Question" at bounding box center [636, 528] width 462 height 32
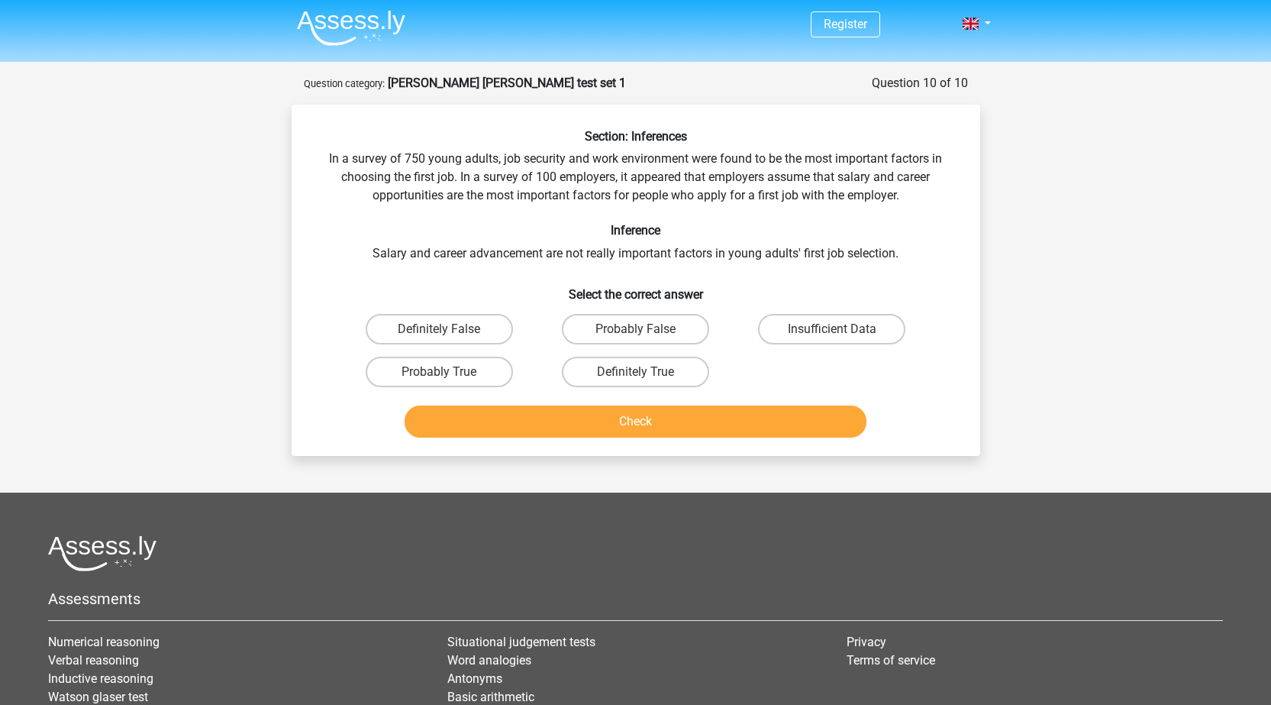
scroll to position [0, 0]
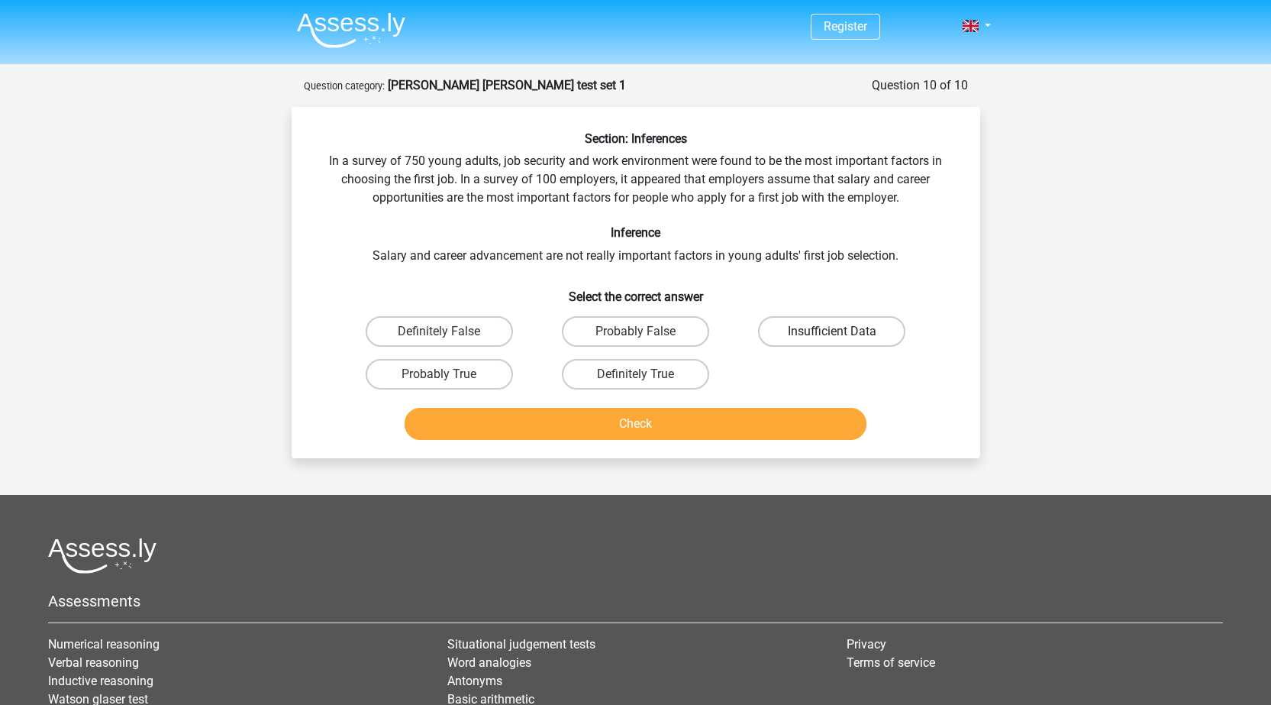
click at [846, 331] on label "Insufficient Data" at bounding box center [831, 331] width 147 height 31
click at [842, 331] on input "Insufficient Data" at bounding box center [837, 336] width 10 height 10
radio input "true"
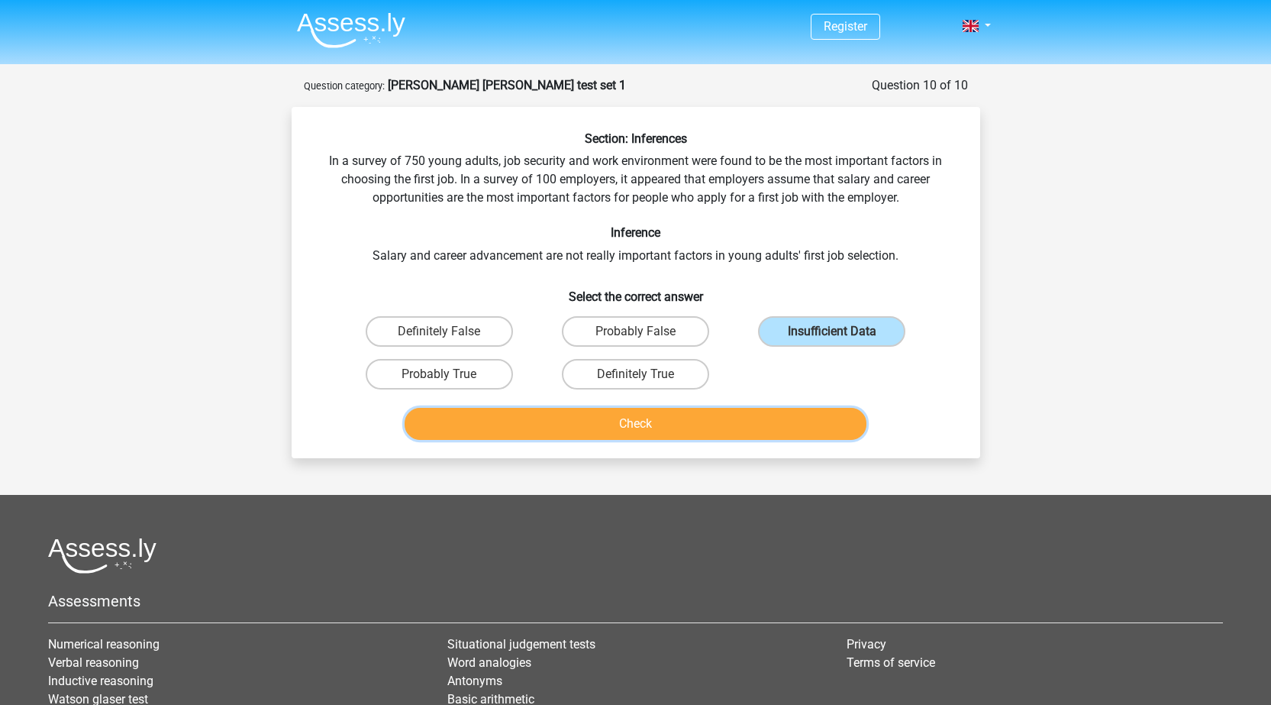
click at [772, 415] on button "Check" at bounding box center [636, 424] width 462 height 32
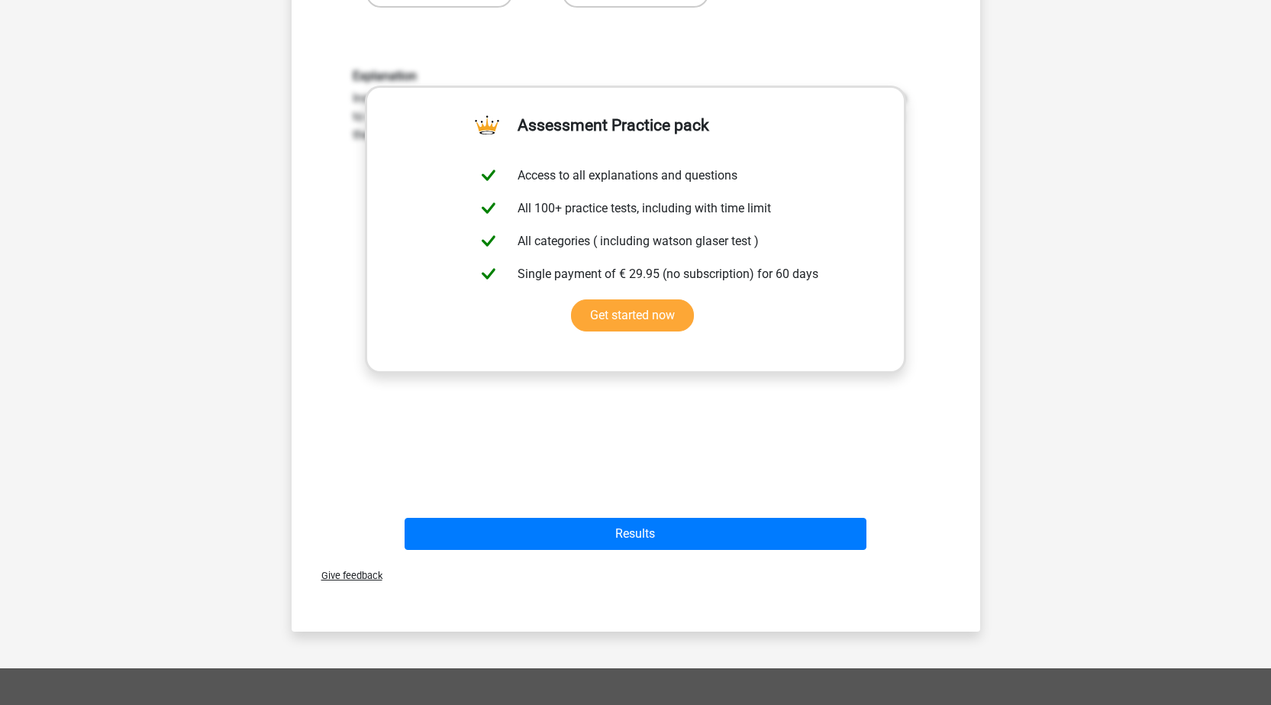
scroll to position [748, 0]
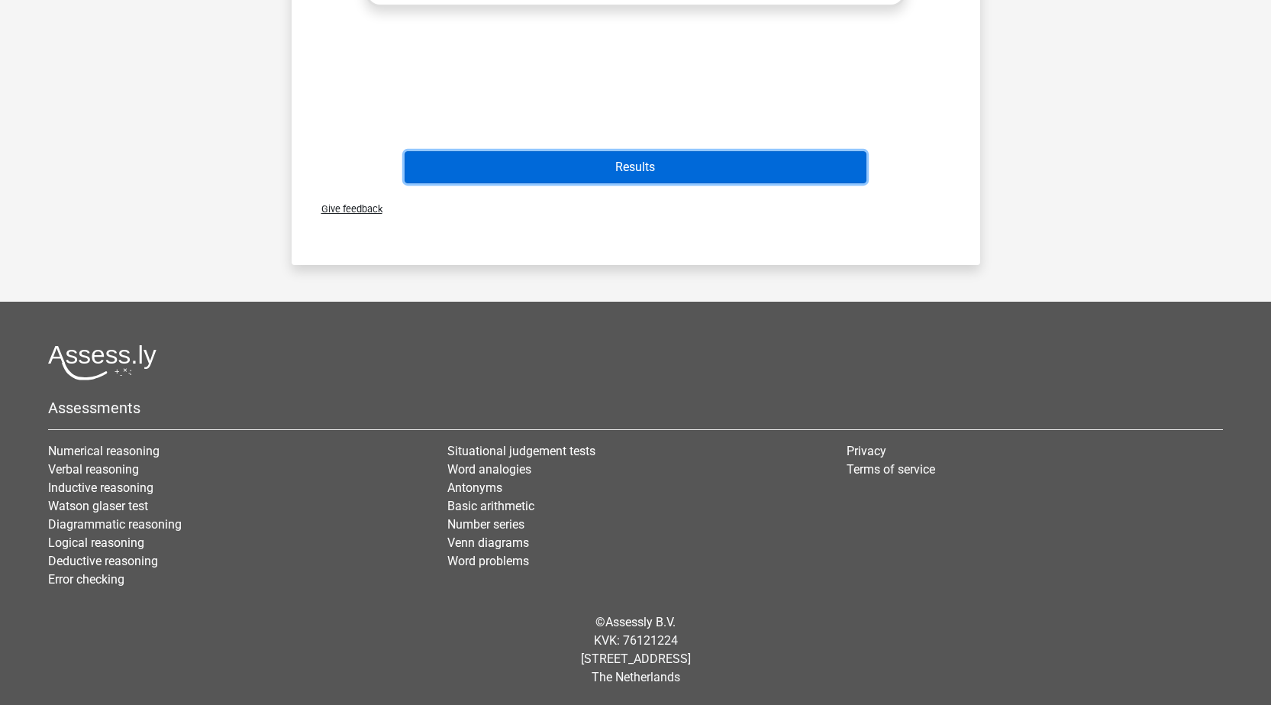
click at [658, 162] on button "Results" at bounding box center [636, 167] width 462 height 32
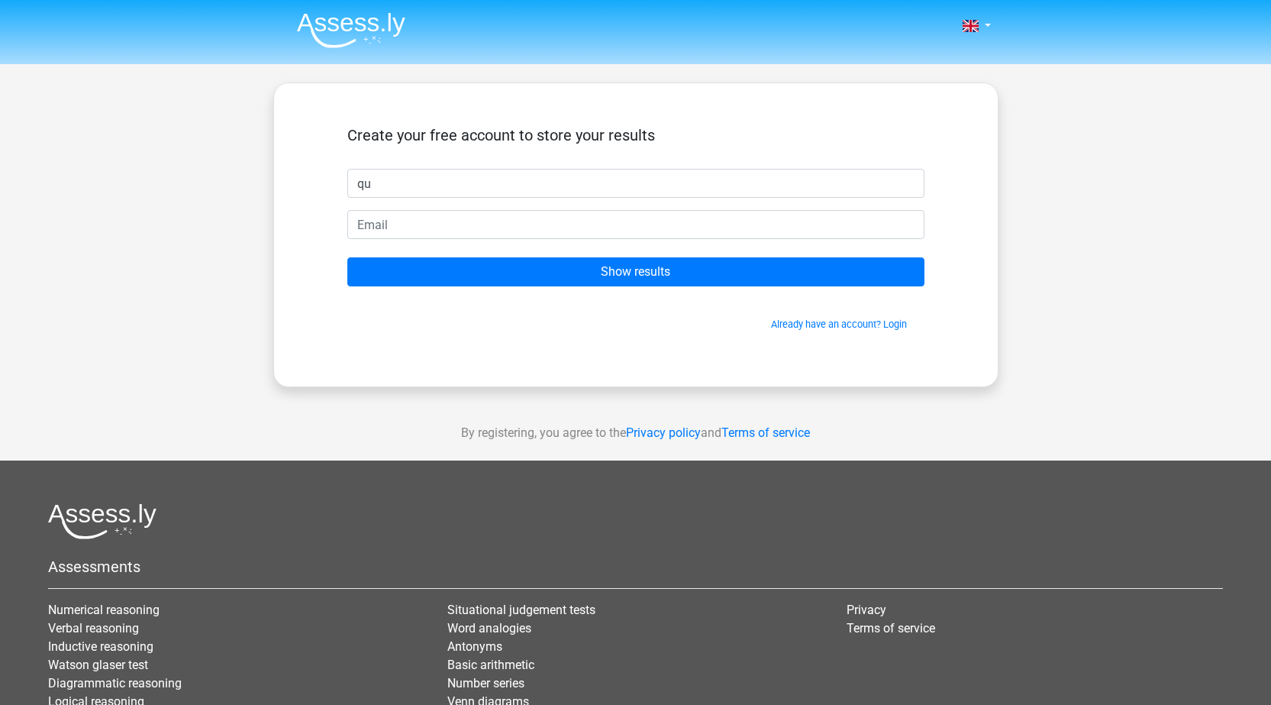
type input "q"
type input "a"
type input "Anna"
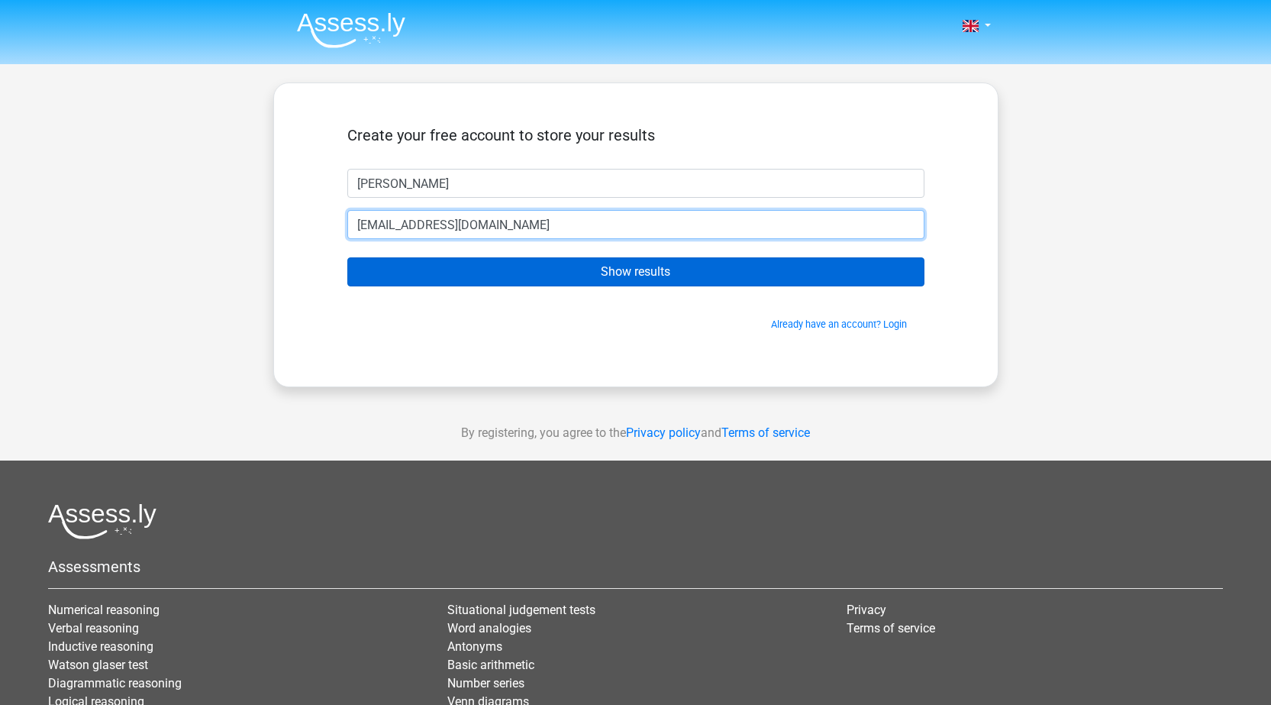
type input "Quickoverhaul21@gmail.com"
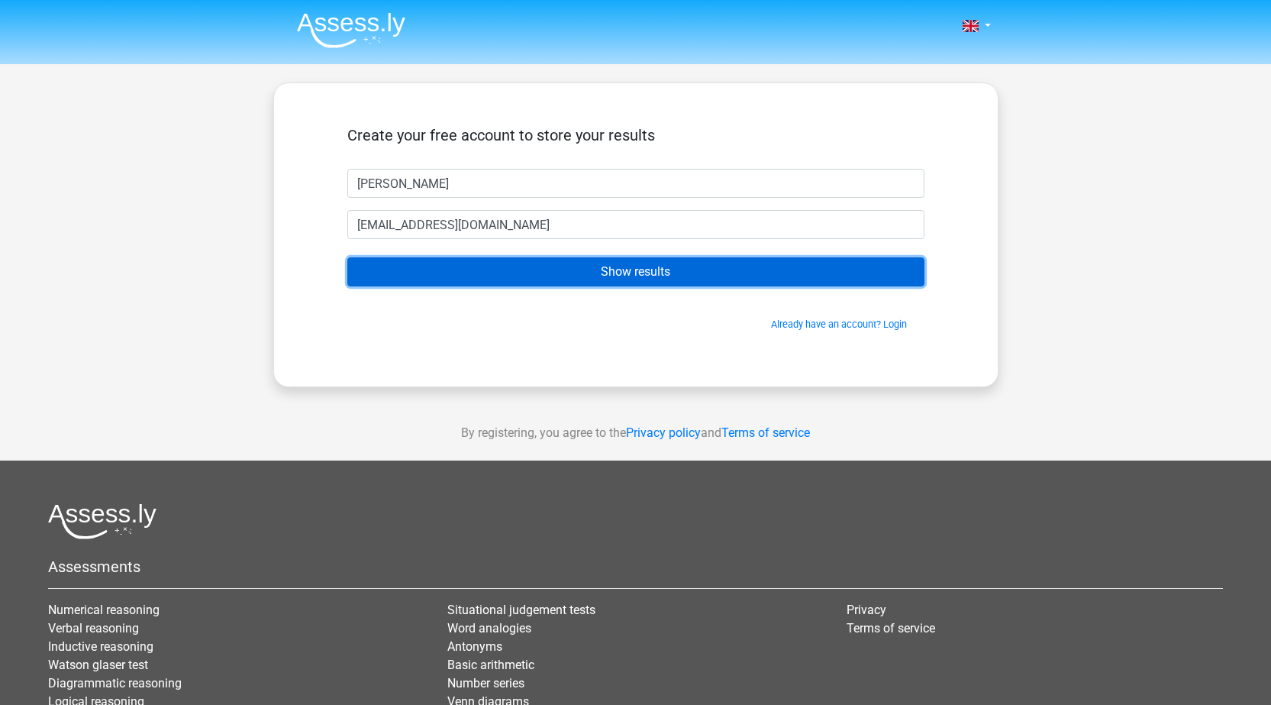
click at [681, 264] on input "Show results" at bounding box center [635, 271] width 577 height 29
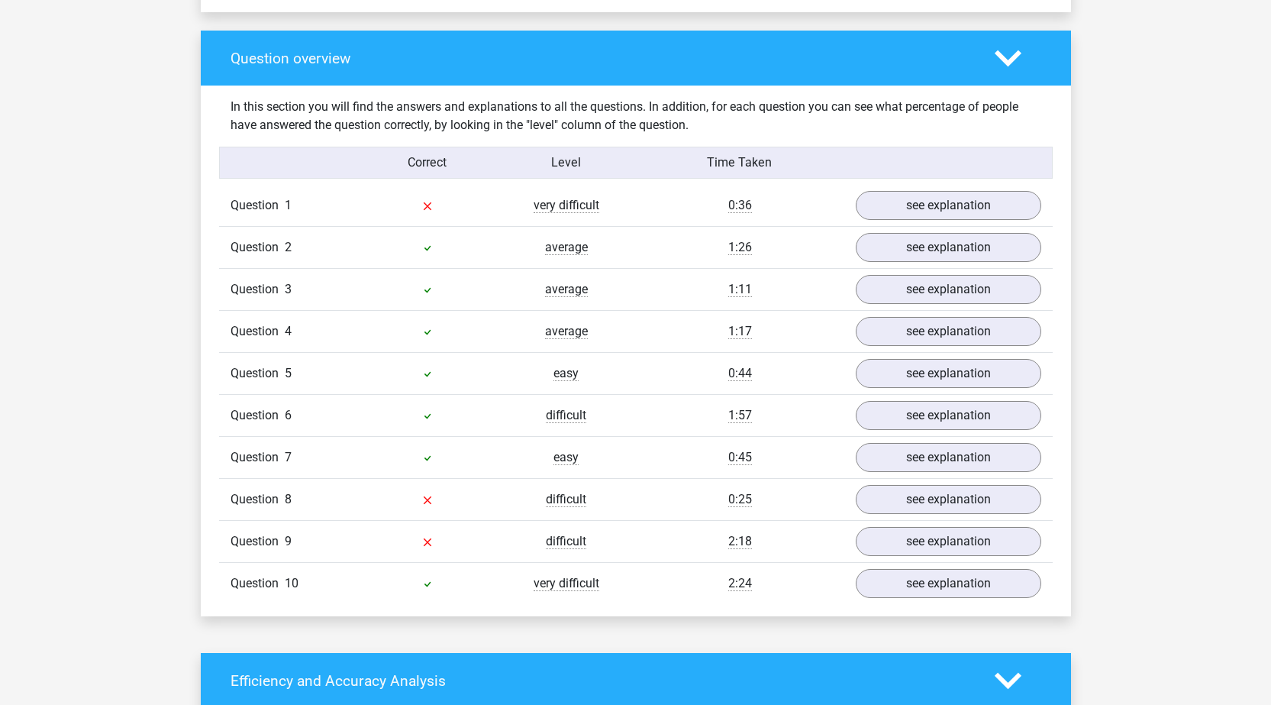
scroll to position [1145, 0]
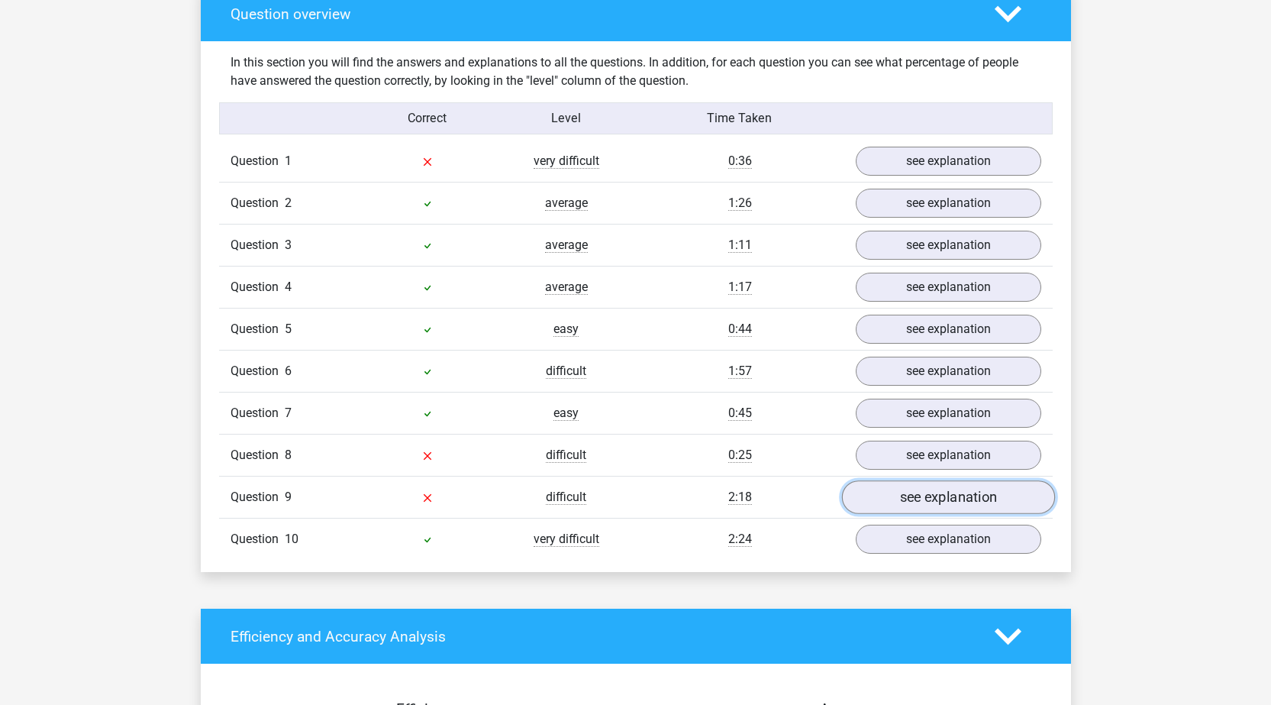
click at [925, 501] on link "see explanation" at bounding box center [947, 497] width 213 height 34
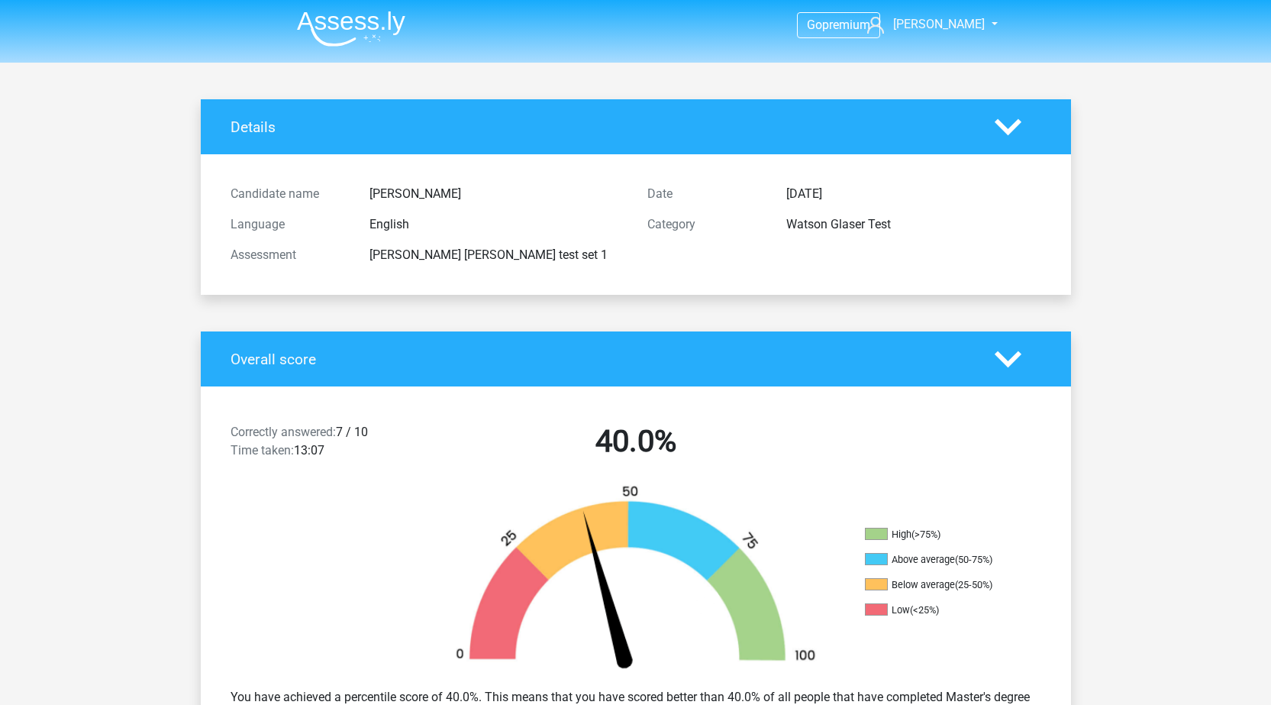
scroll to position [0, 0]
